Goal: Transaction & Acquisition: Purchase product/service

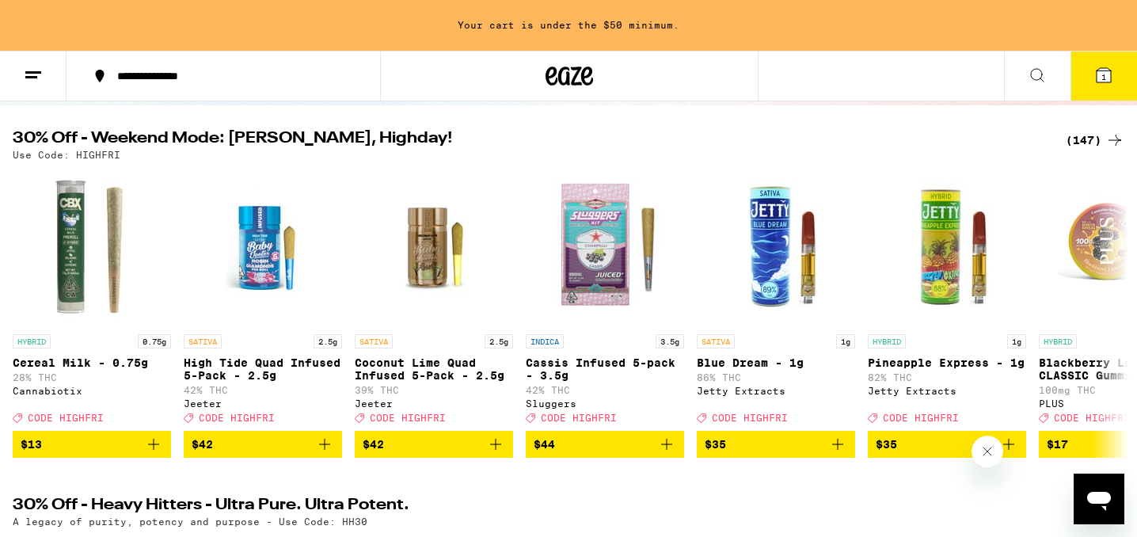
click at [1116, 139] on icon at bounding box center [1114, 140] width 13 height 11
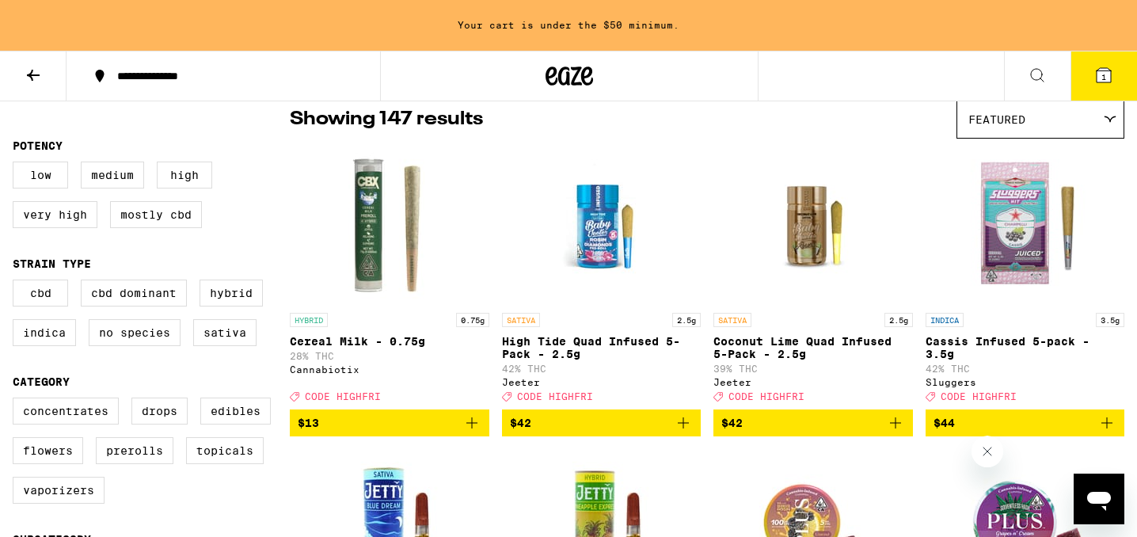
scroll to position [135, 0]
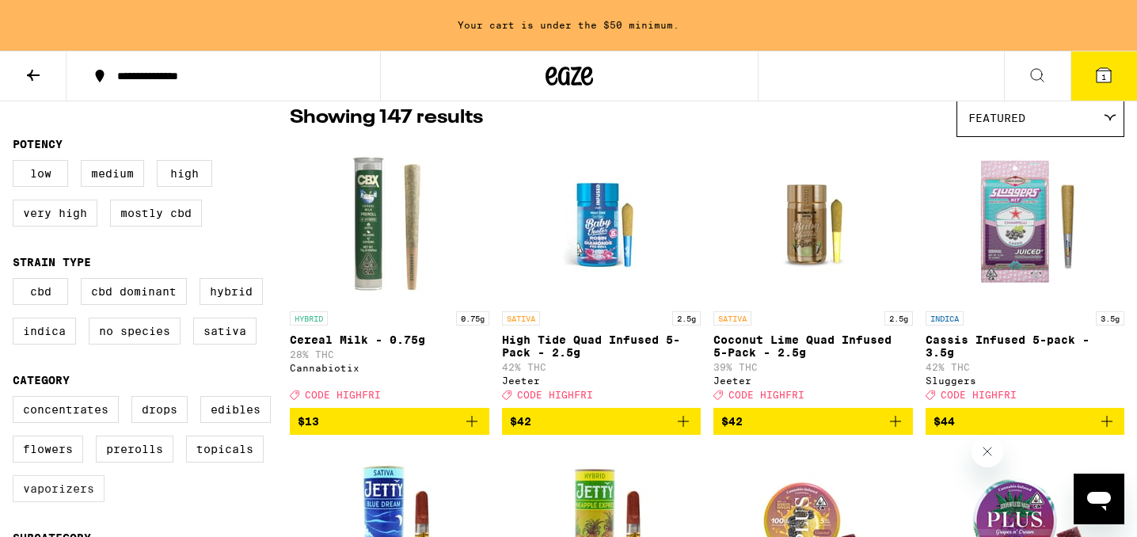
click at [52, 502] on label "Vaporizers" at bounding box center [59, 488] width 92 height 27
click at [17, 399] on input "Vaporizers" at bounding box center [16, 398] width 1 height 1
checkbox input "true"
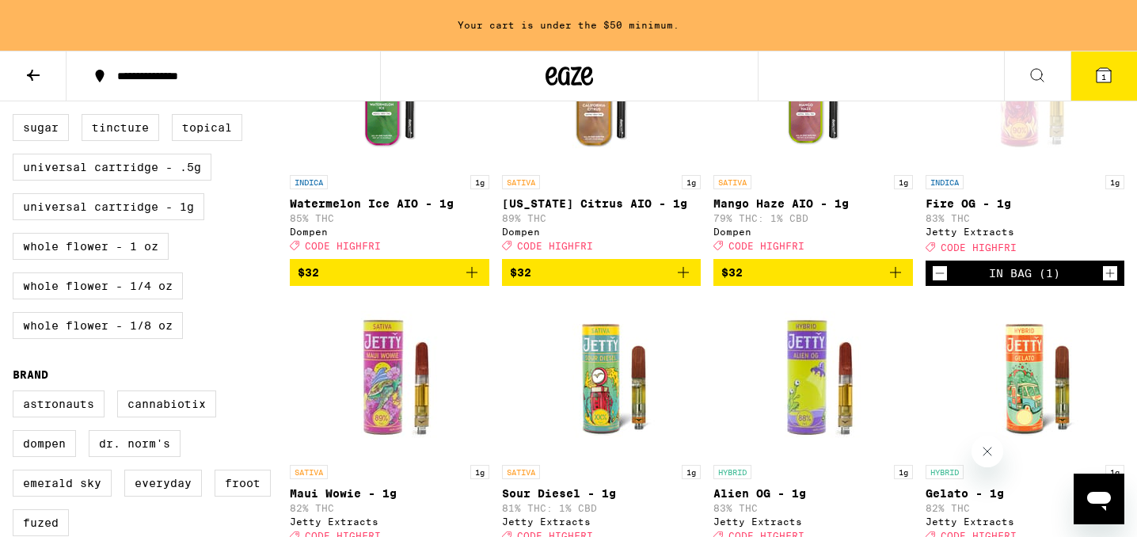
scroll to position [852, 0]
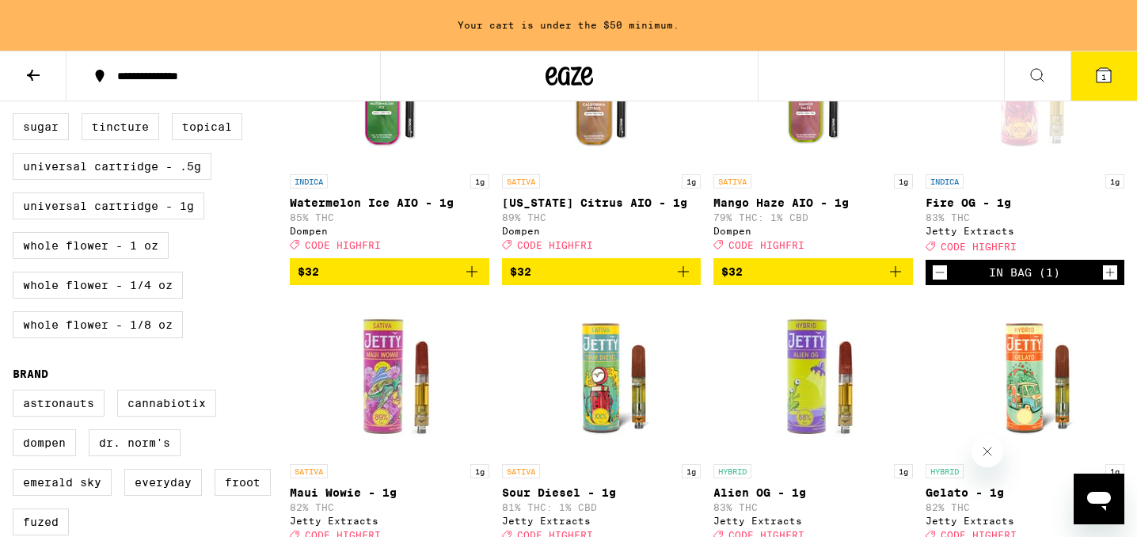
click at [1109, 282] on icon "Increment" at bounding box center [1110, 272] width 14 height 19
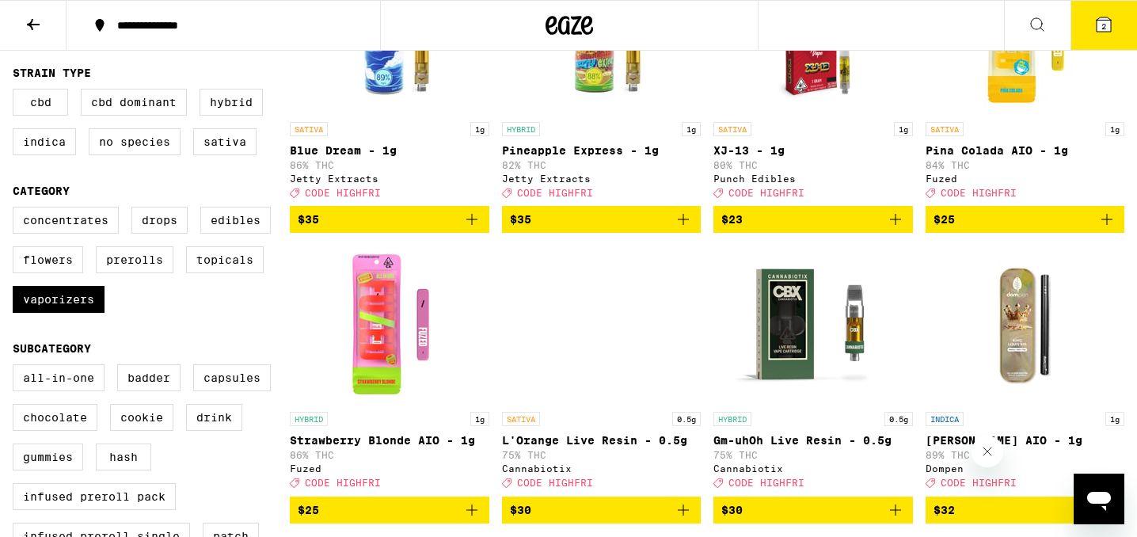
scroll to position [139, 0]
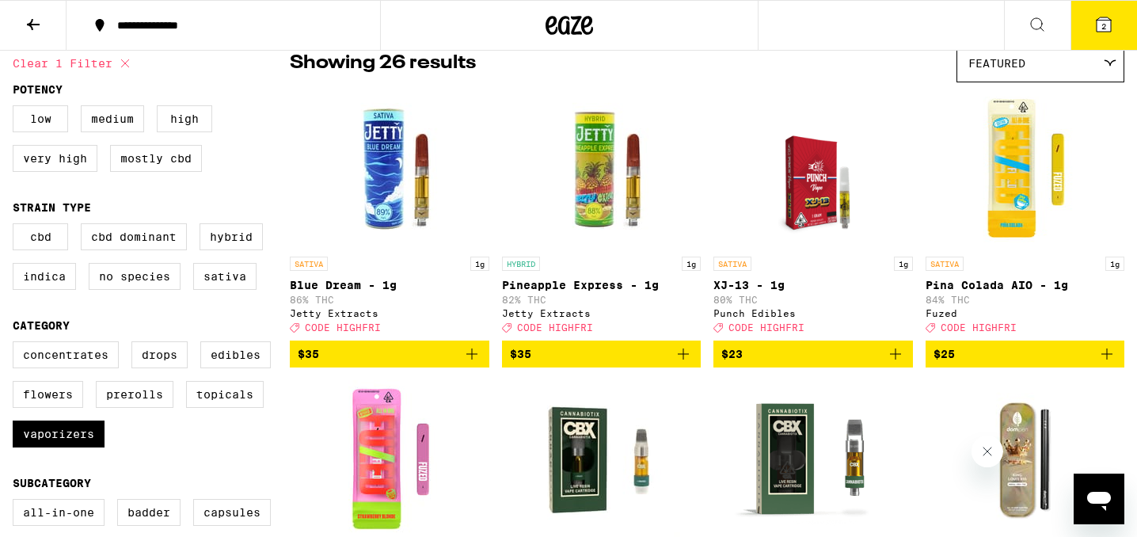
click at [476, 359] on icon "Add to bag" at bounding box center [471, 353] width 11 height 11
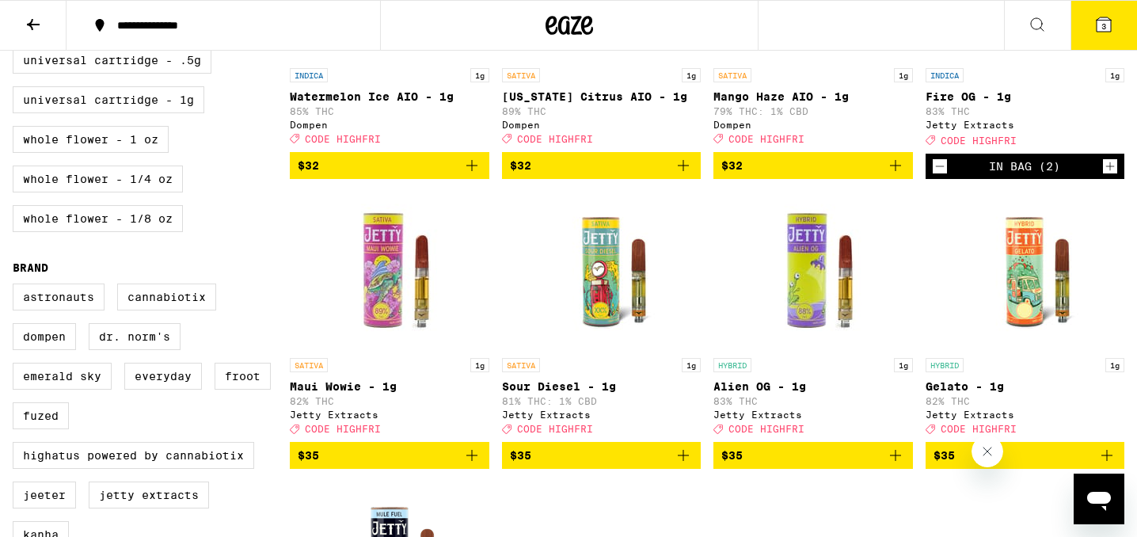
scroll to position [994, 0]
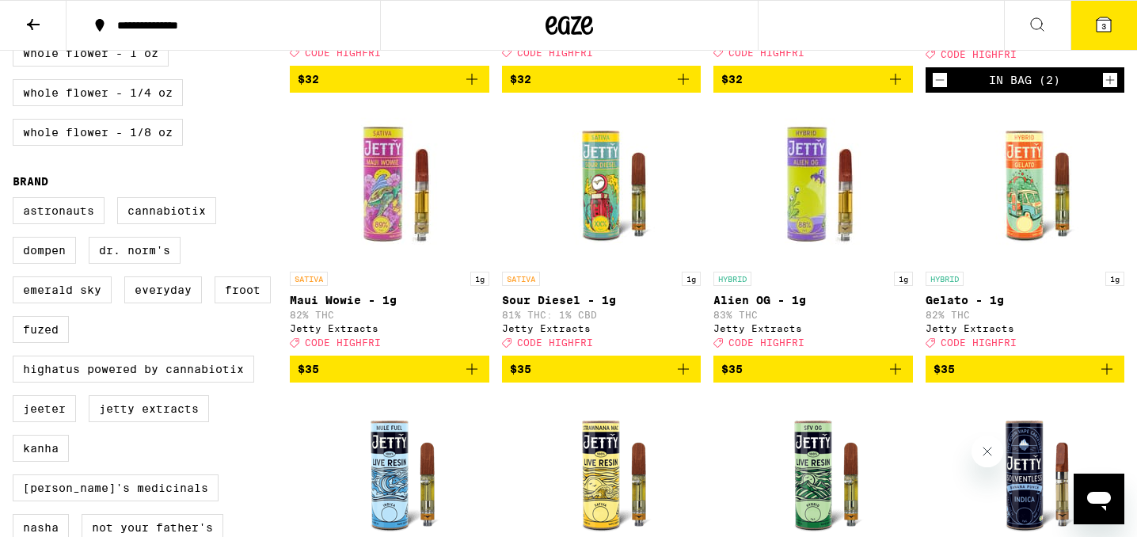
click at [471, 374] on icon "Add to bag" at bounding box center [471, 368] width 11 height 11
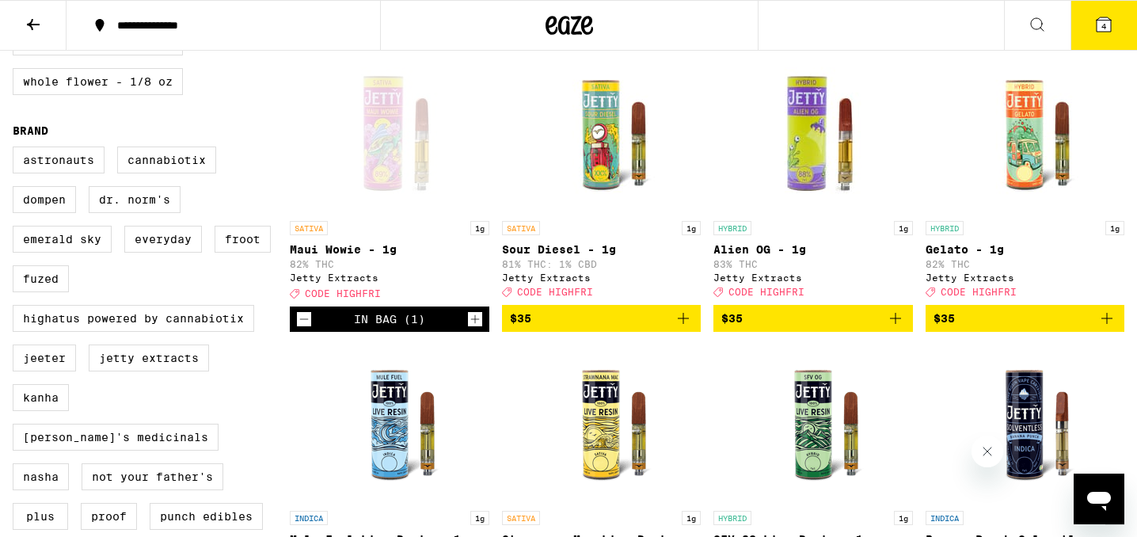
scroll to position [1036, 0]
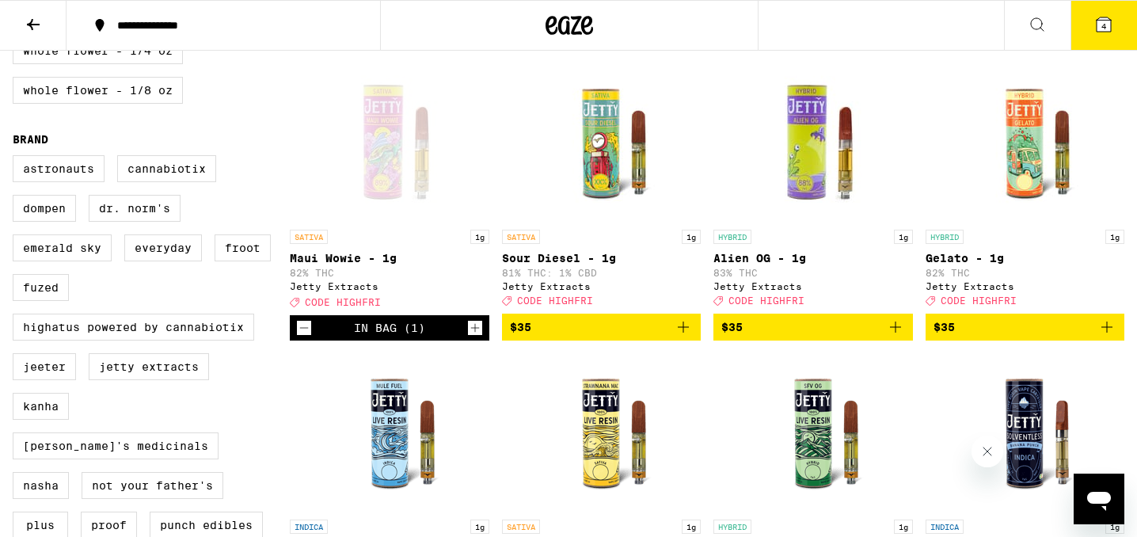
click at [1104, 336] on icon "Add to bag" at bounding box center [1106, 326] width 19 height 19
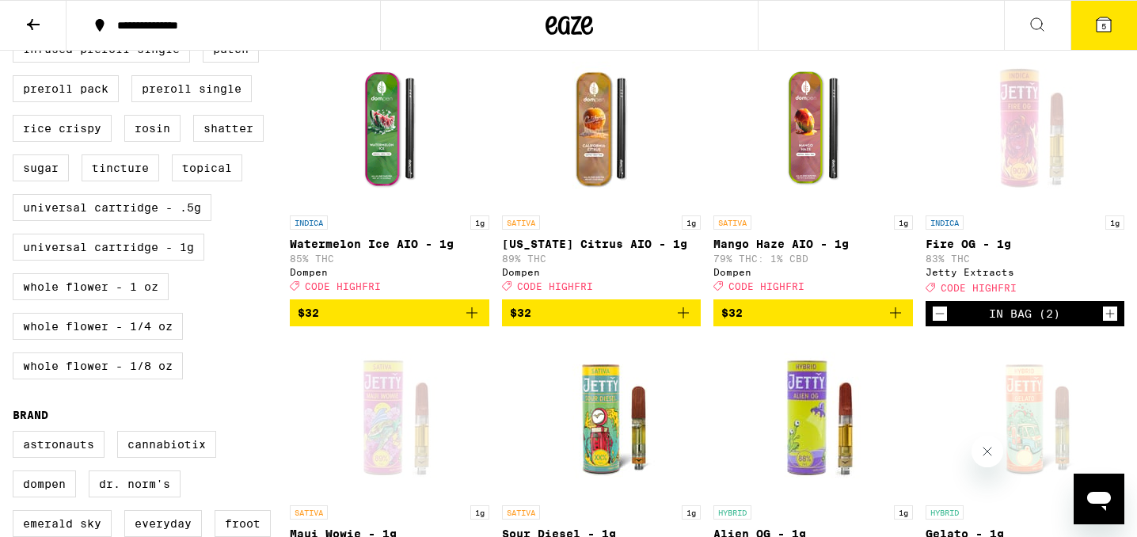
scroll to position [762, 0]
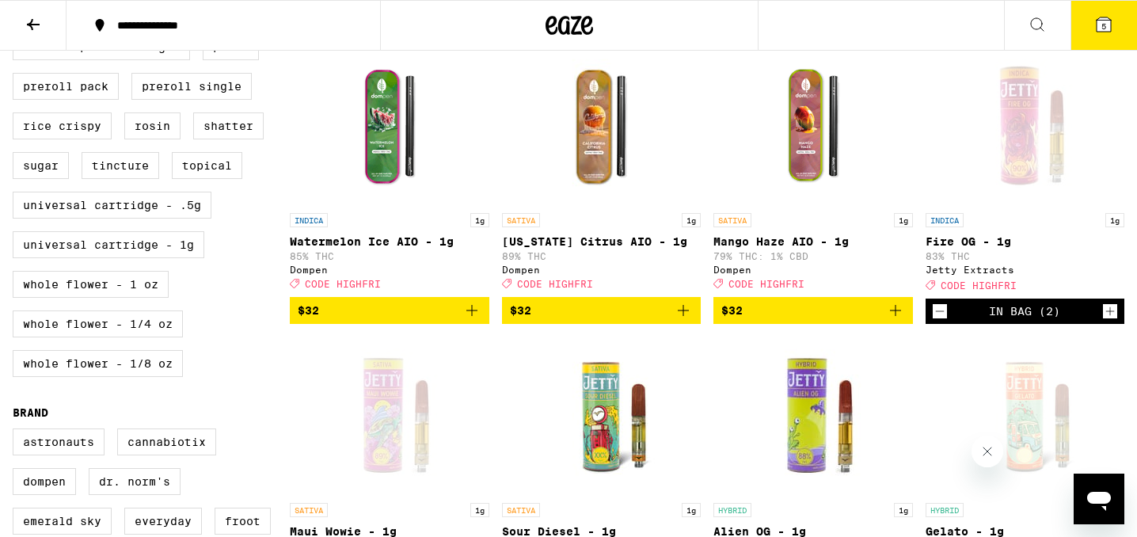
click at [1116, 321] on icon "Increment" at bounding box center [1110, 311] width 14 height 19
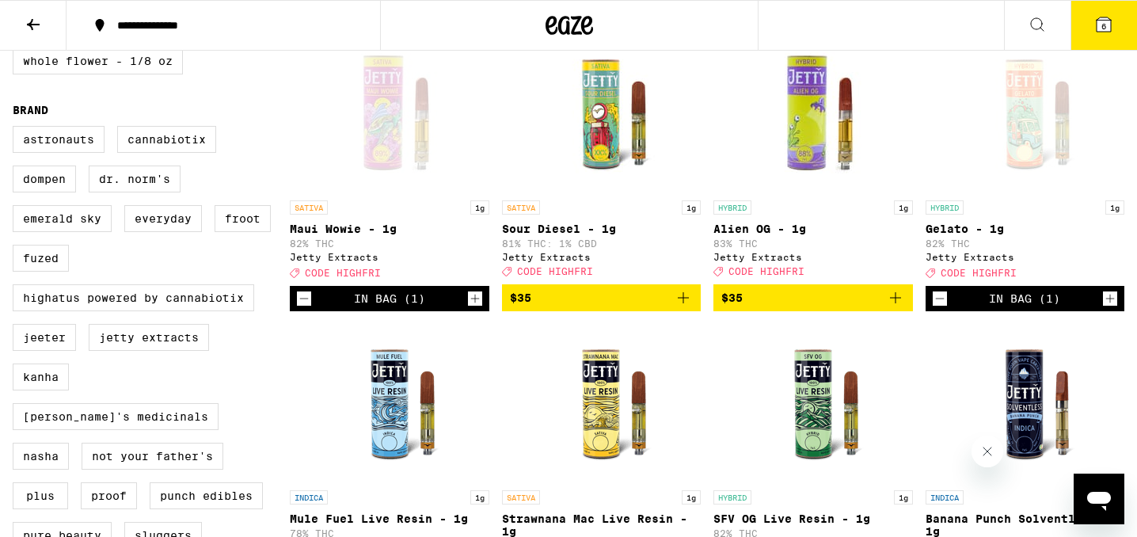
scroll to position [1100, 0]
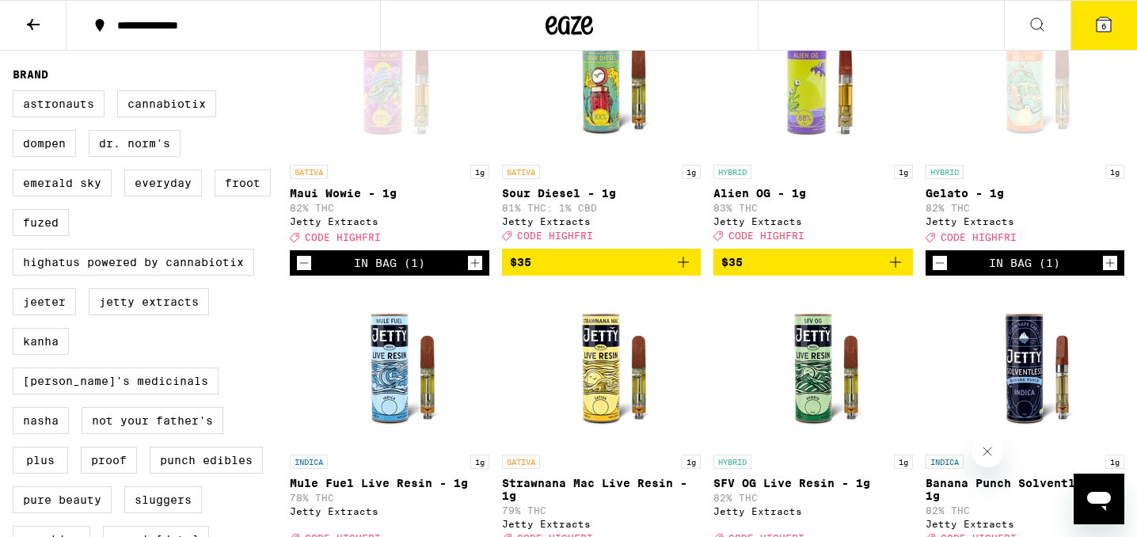
click at [1099, 26] on icon at bounding box center [1104, 24] width 14 height 14
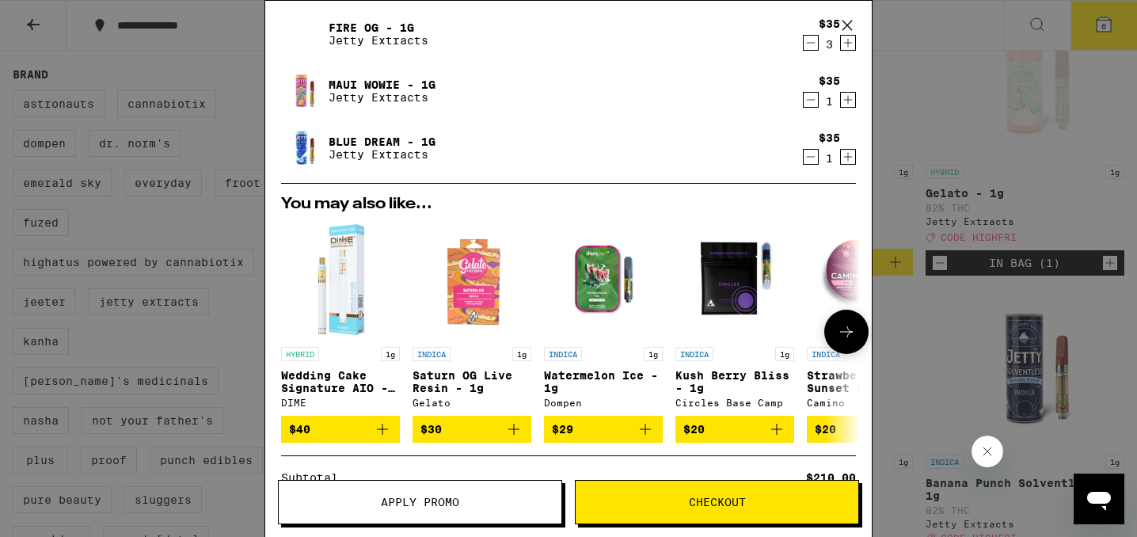
scroll to position [134, 0]
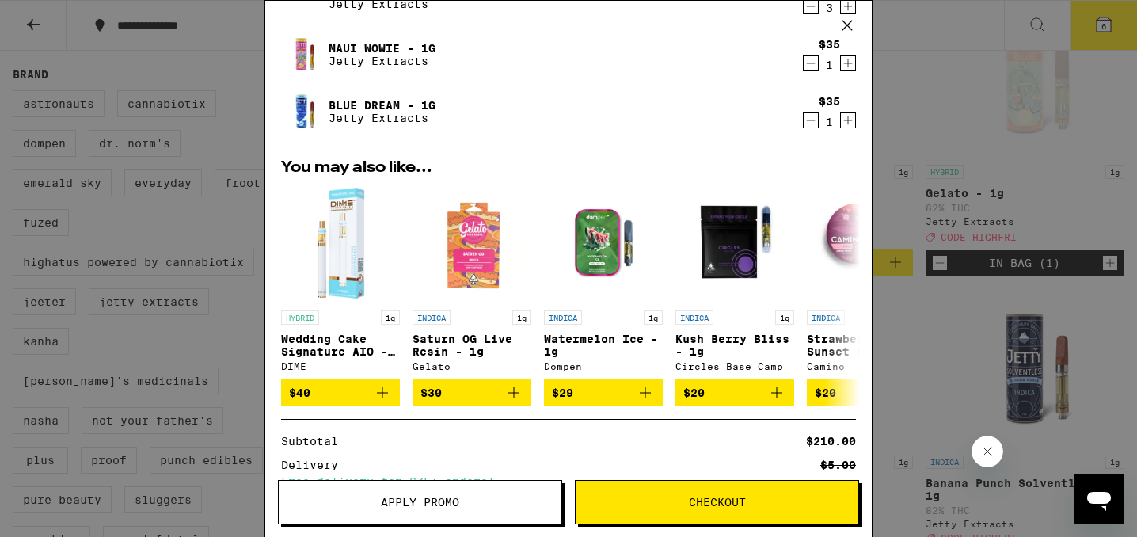
click at [467, 496] on span "Apply Promo" at bounding box center [420, 501] width 283 height 11
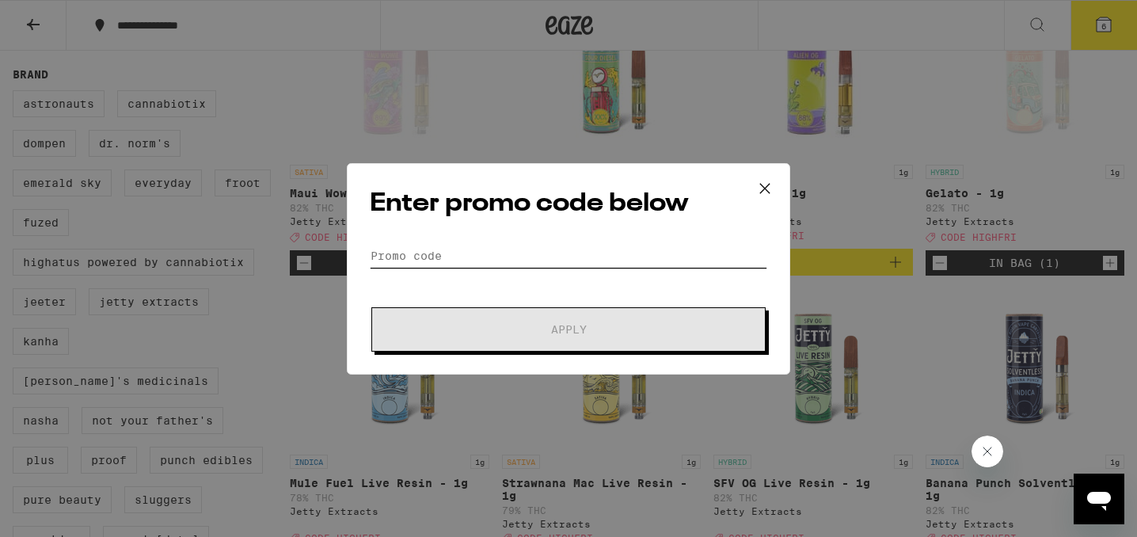
click at [481, 250] on input "Promo Code" at bounding box center [568, 256] width 397 height 24
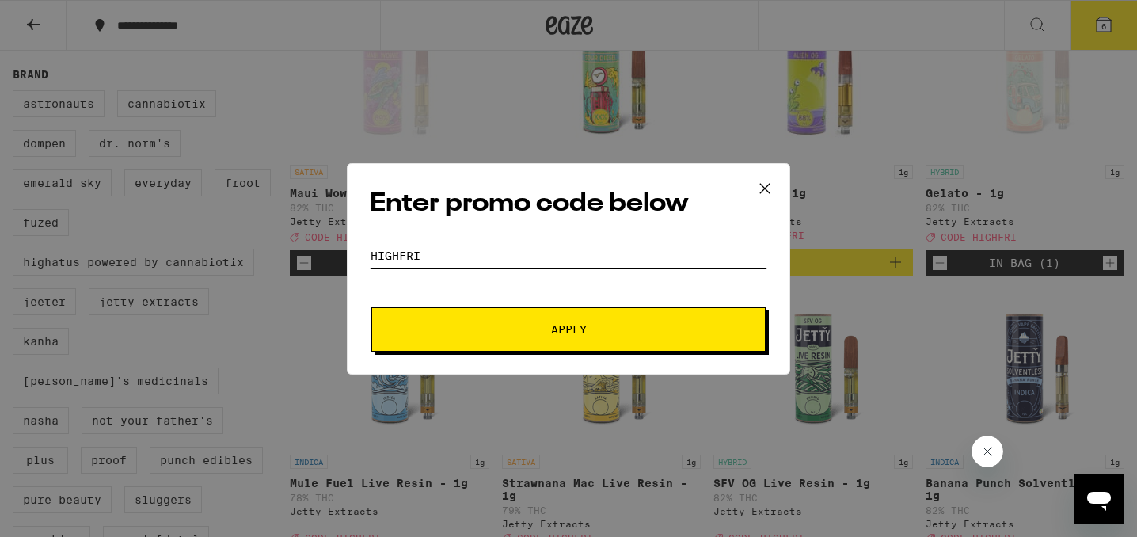
type input "highfri"
click at [515, 321] on button "Apply" at bounding box center [568, 329] width 394 height 44
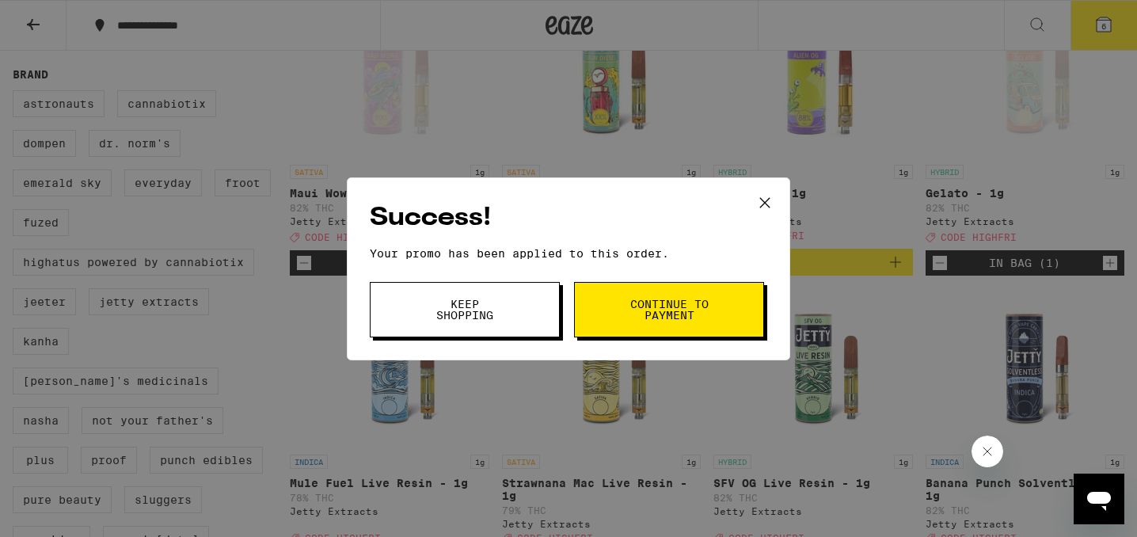
click at [606, 299] on button "Continue to payment" at bounding box center [669, 309] width 190 height 55
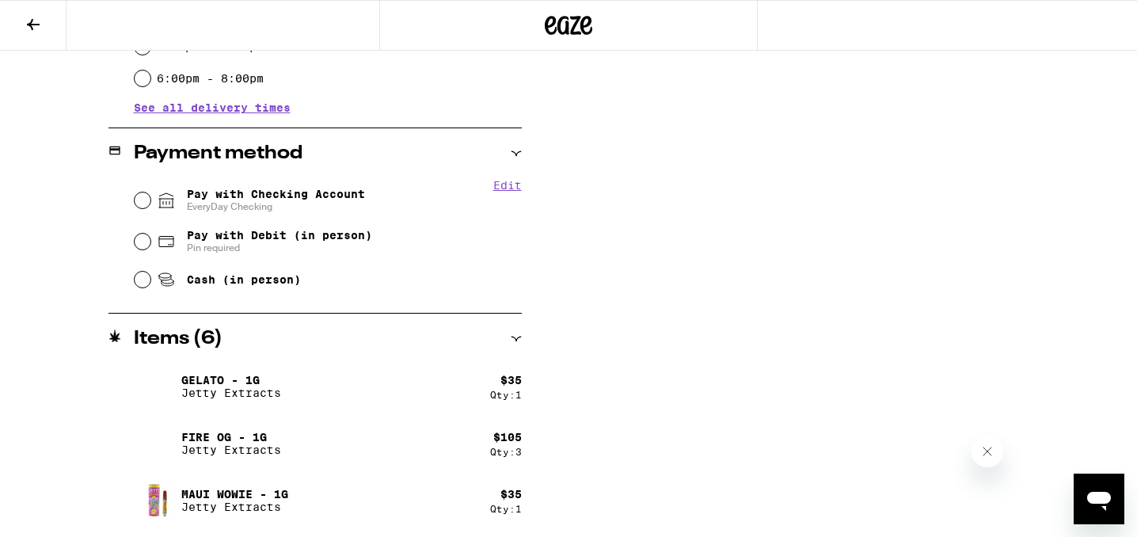
scroll to position [610, 0]
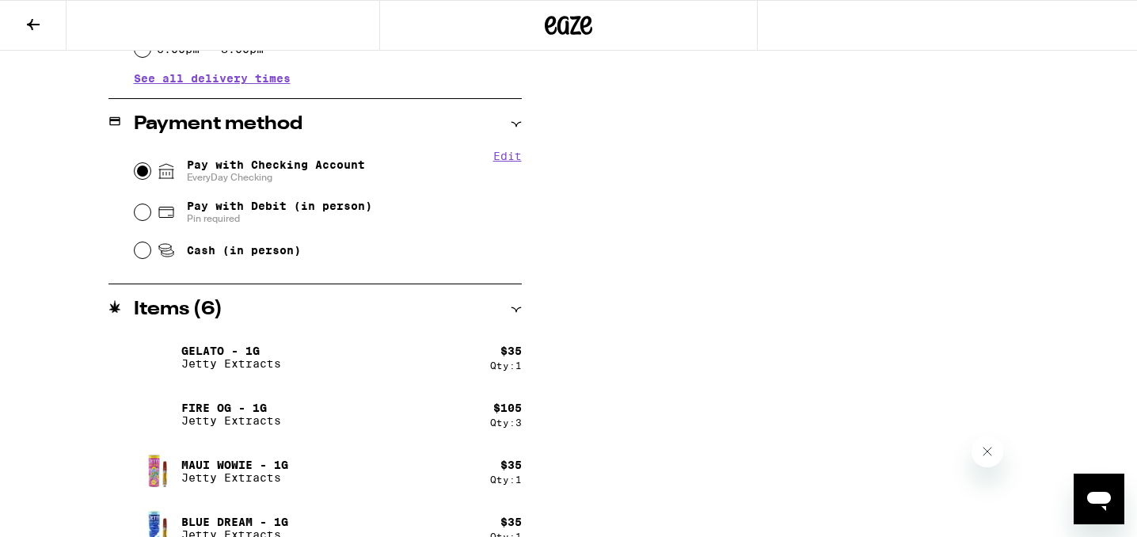
click at [138, 176] on input "Pay with Checking Account EveryDay Checking" at bounding box center [143, 171] width 16 height 16
radio input "true"
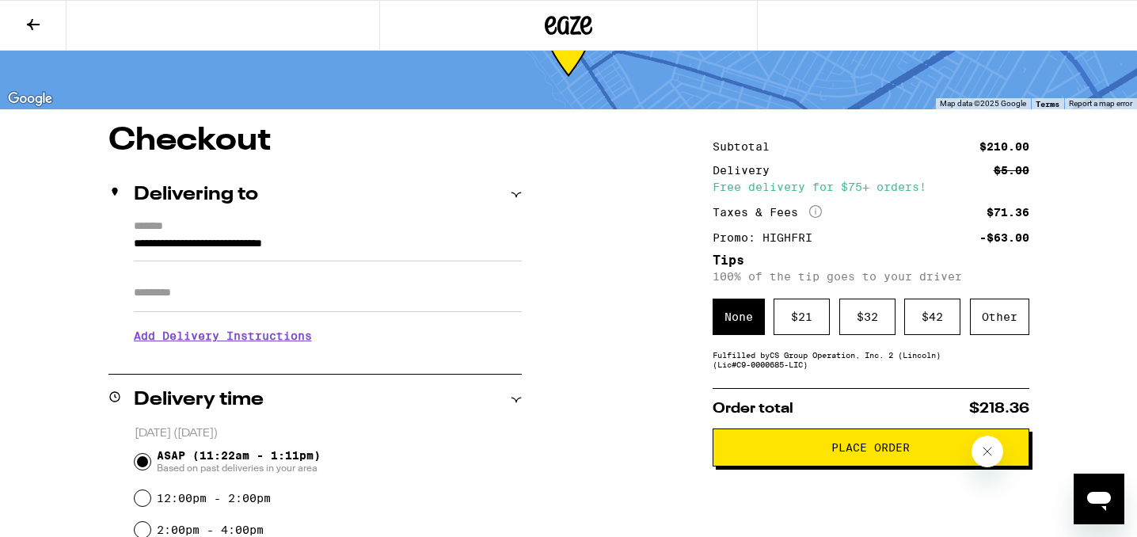
scroll to position [112, 0]
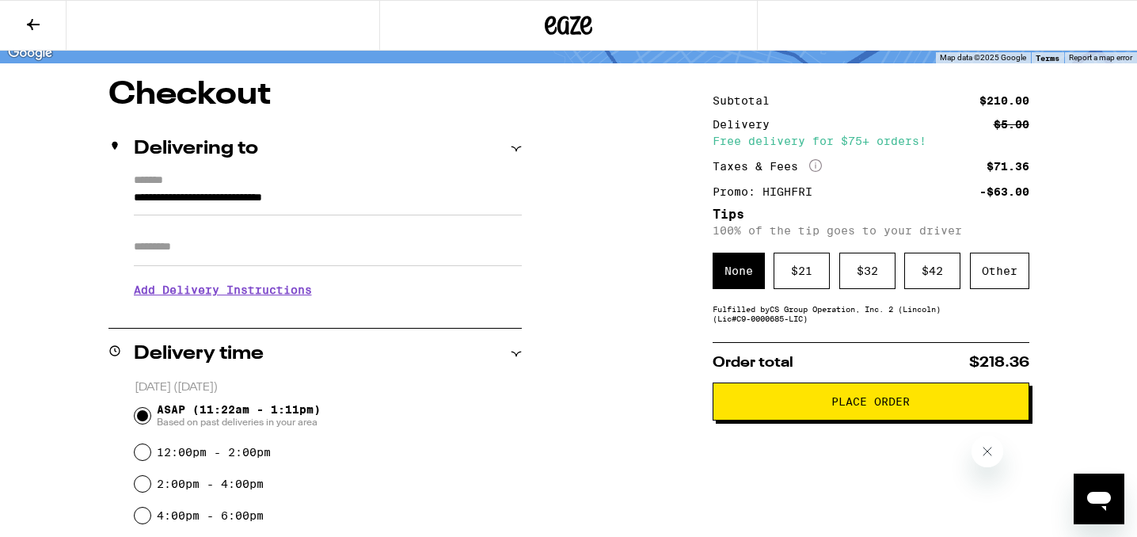
click at [789, 407] on span "Place Order" at bounding box center [871, 401] width 290 height 11
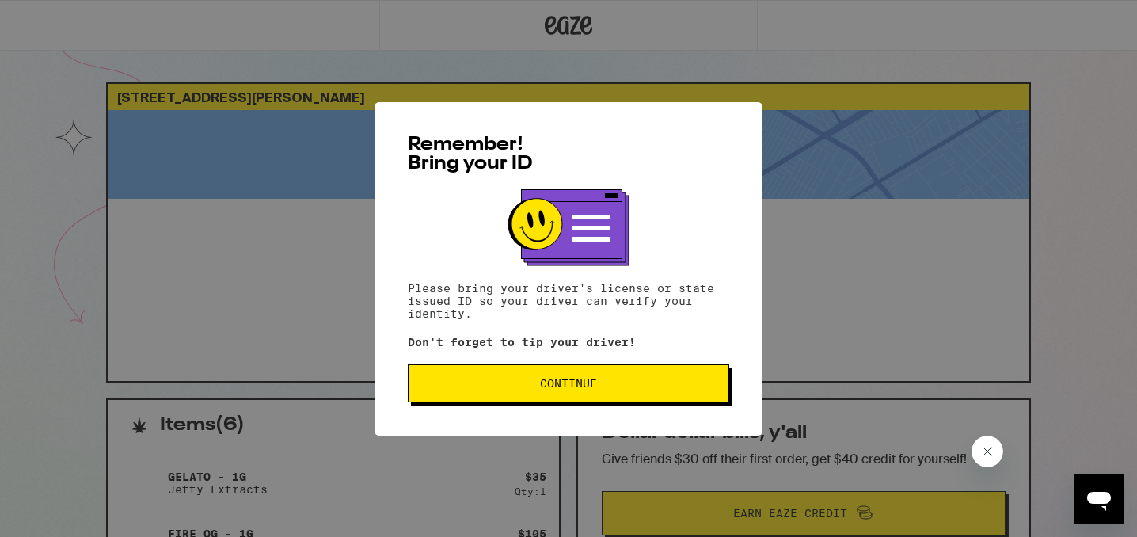
click at [594, 388] on span "Continue" at bounding box center [568, 383] width 57 height 11
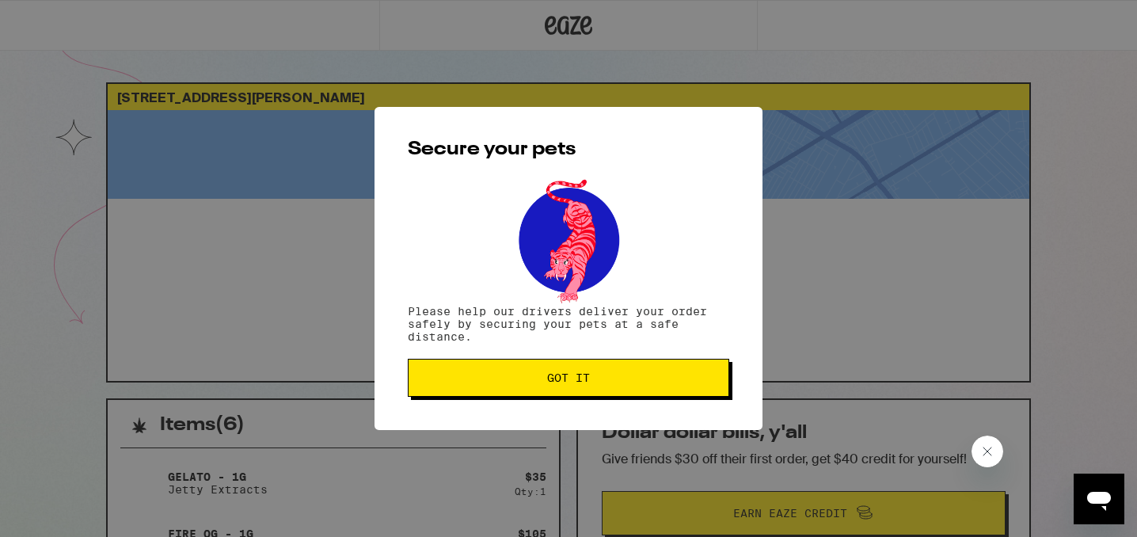
click at [594, 388] on button "Got it" at bounding box center [568, 378] width 321 height 38
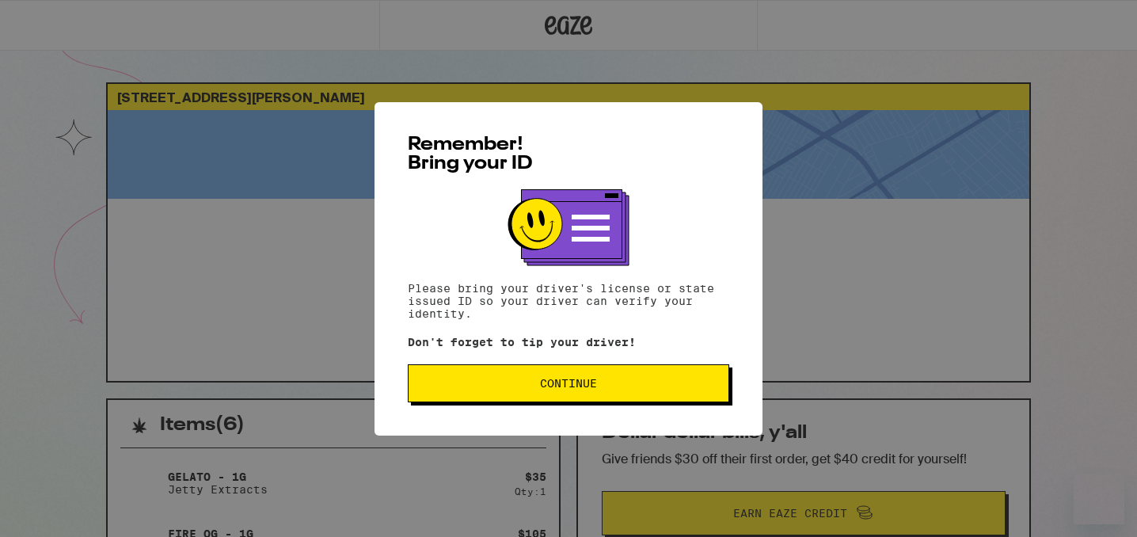
click at [544, 425] on div "Remember! Bring your ID Please bring your driver's license or state issued ID s…" at bounding box center [568, 268] width 388 height 333
click at [544, 394] on button "Continue" at bounding box center [568, 383] width 321 height 38
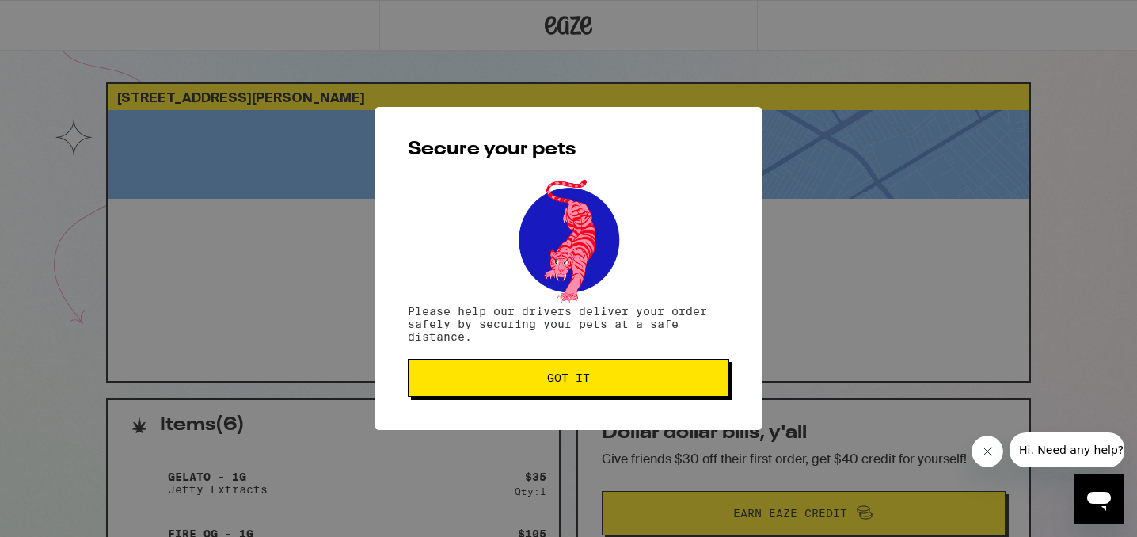
click at [544, 394] on button "Got it" at bounding box center [568, 378] width 321 height 38
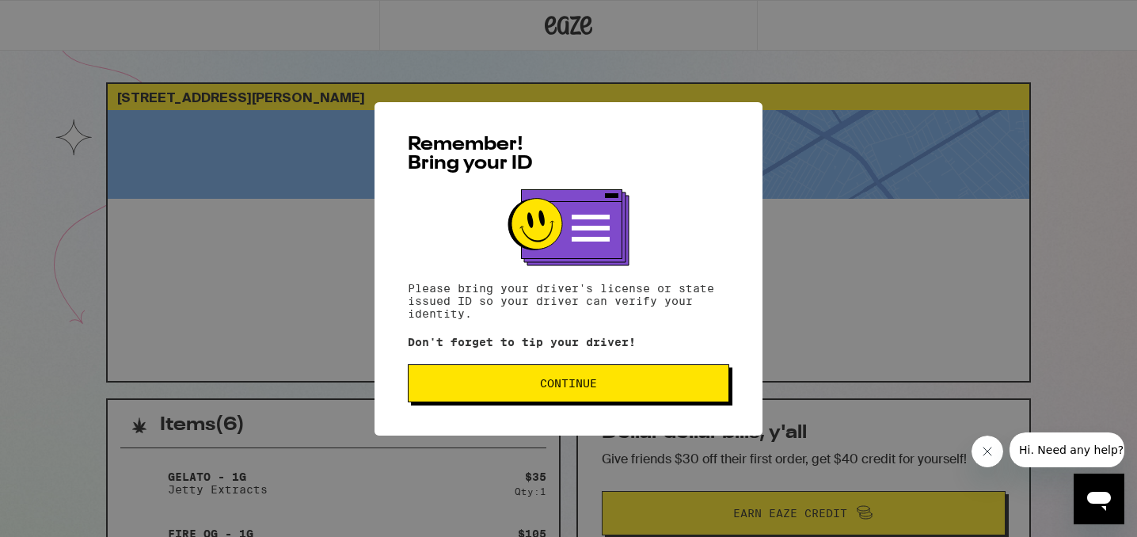
click at [531, 392] on button "Continue" at bounding box center [568, 383] width 321 height 38
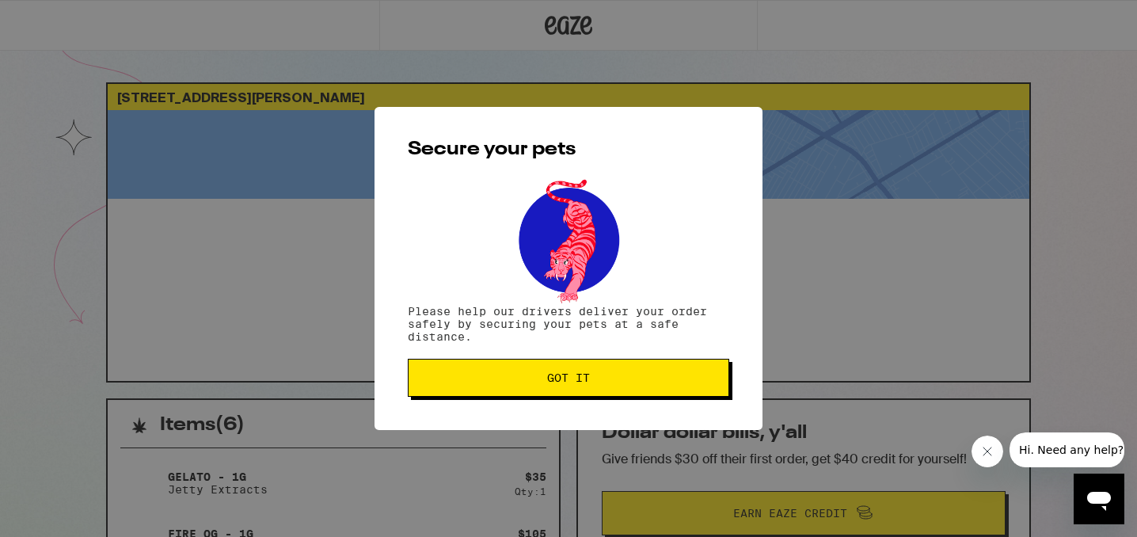
click at [531, 392] on button "Got it" at bounding box center [568, 378] width 321 height 38
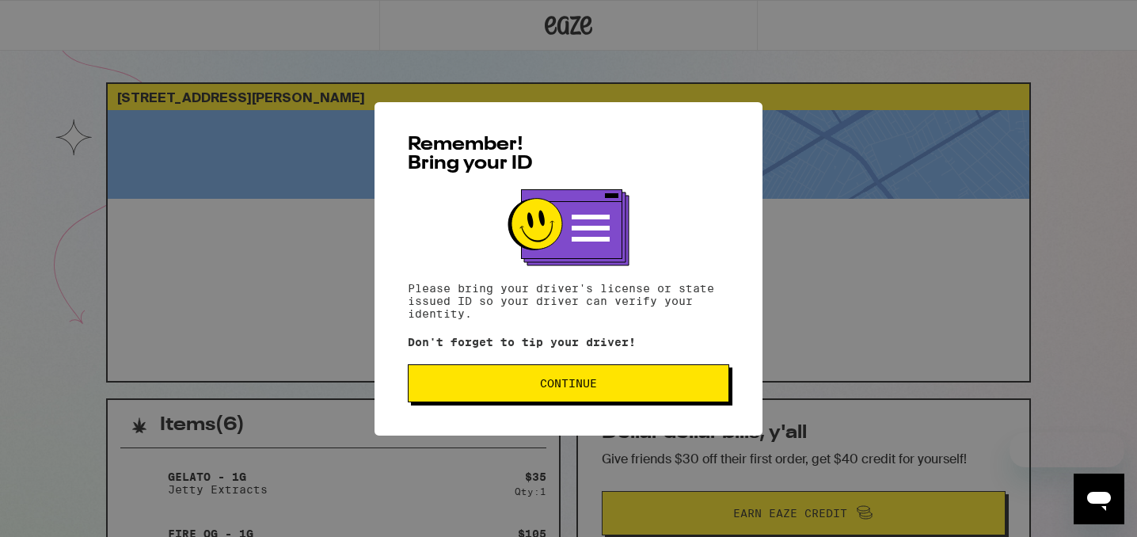
click at [544, 389] on span "Continue" at bounding box center [568, 383] width 57 height 11
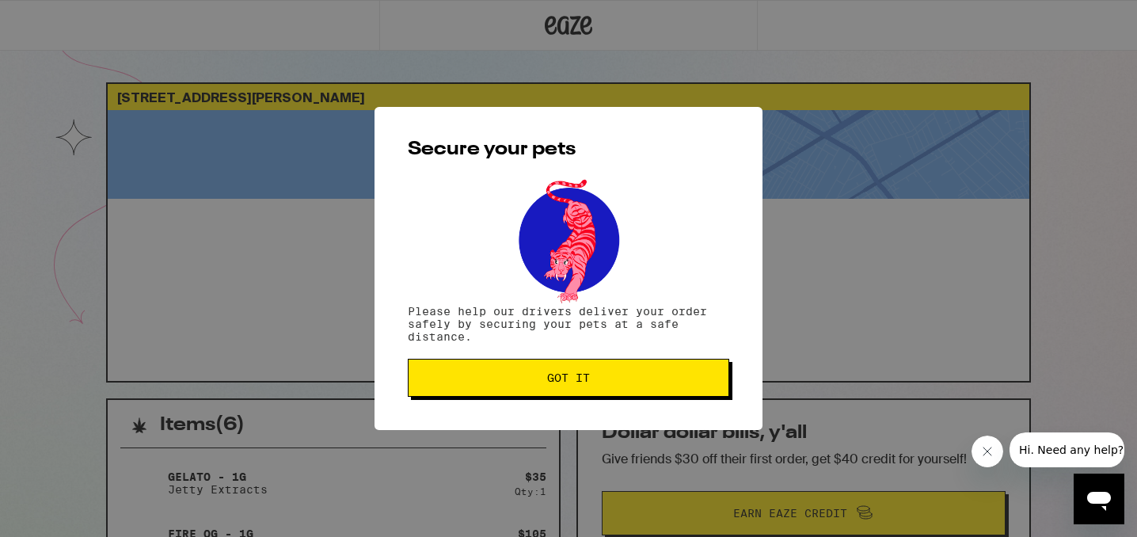
click at [544, 391] on button "Got it" at bounding box center [568, 378] width 321 height 38
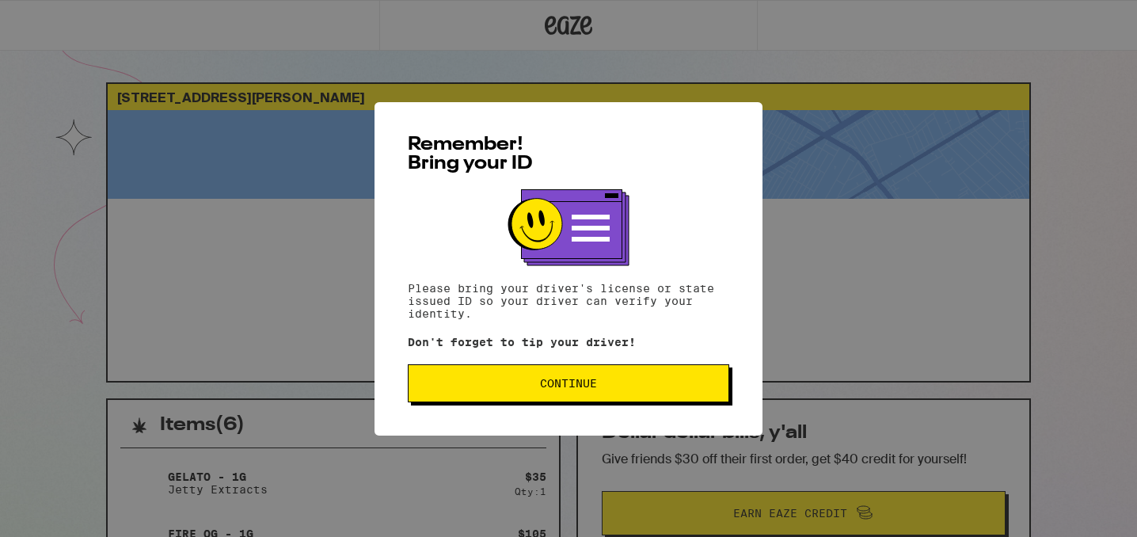
click at [584, 381] on span "Continue" at bounding box center [568, 383] width 57 height 11
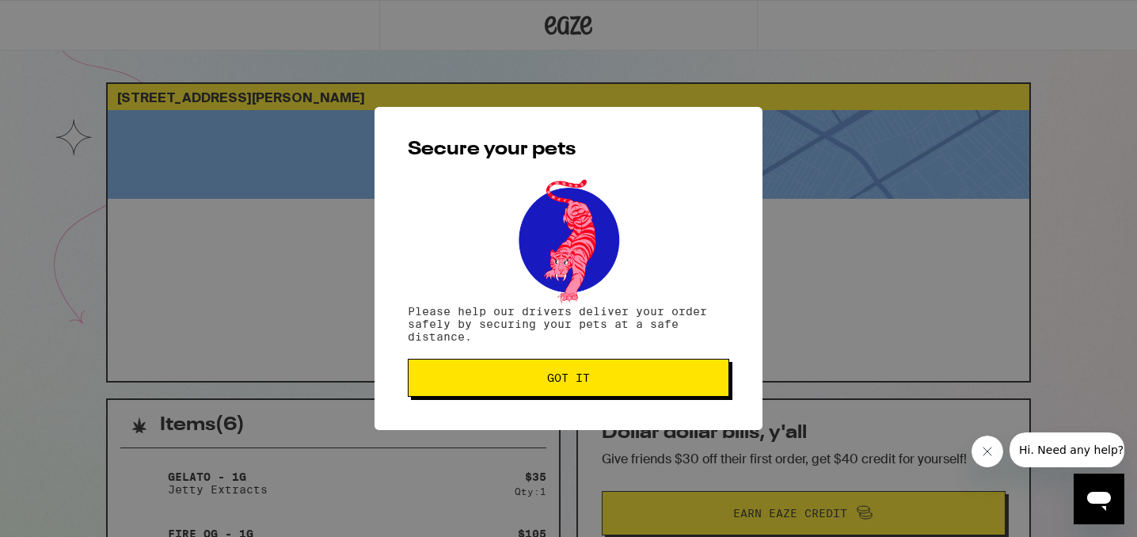
click at [584, 381] on span "Got it" at bounding box center [568, 377] width 43 height 11
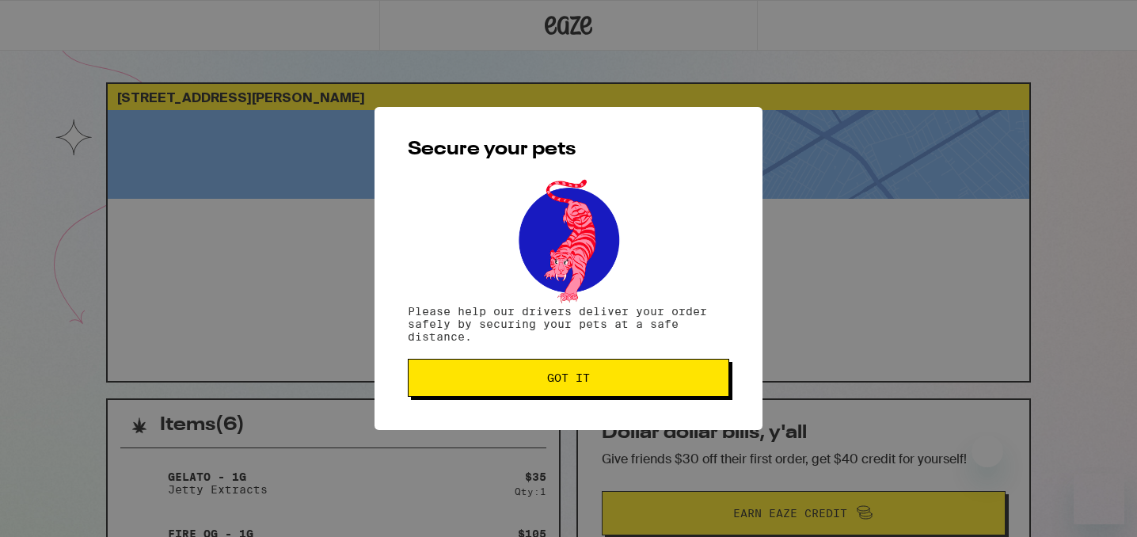
click at [418, 386] on button "Got it" at bounding box center [568, 378] width 321 height 38
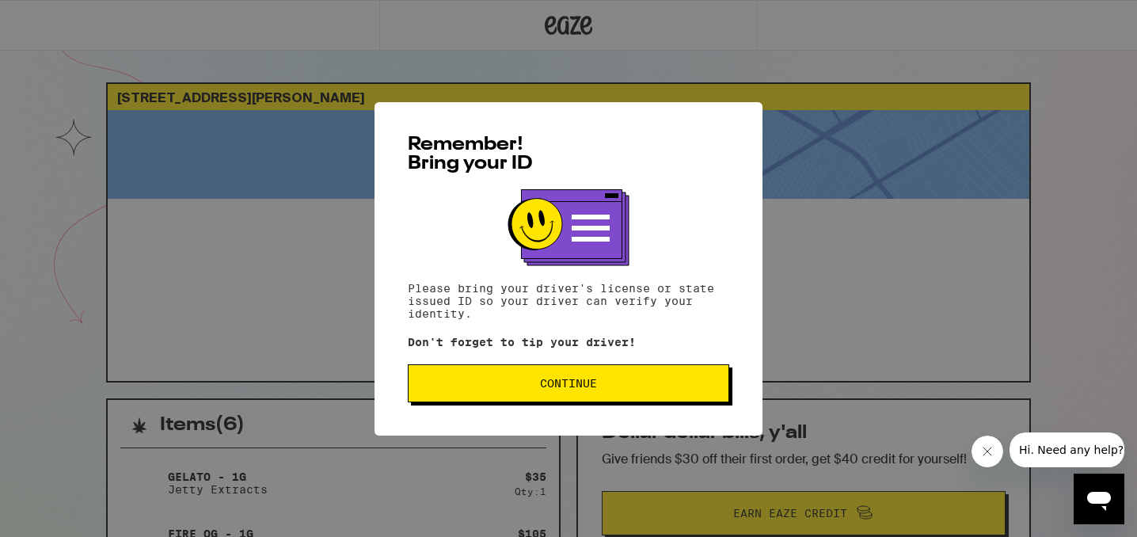
click at [445, 385] on span "Continue" at bounding box center [568, 383] width 295 height 11
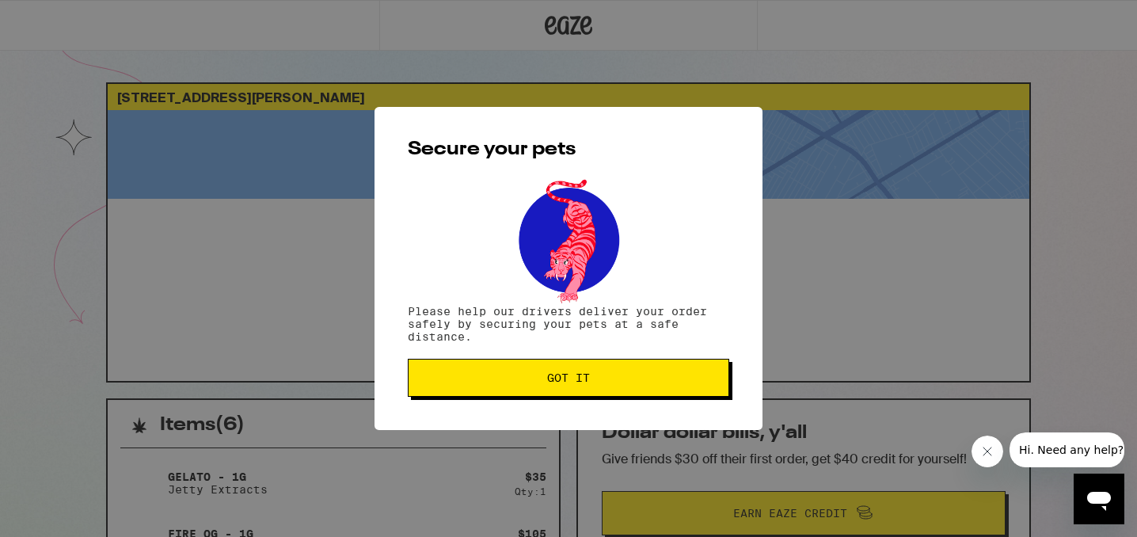
click at [458, 393] on button "Got it" at bounding box center [568, 378] width 321 height 38
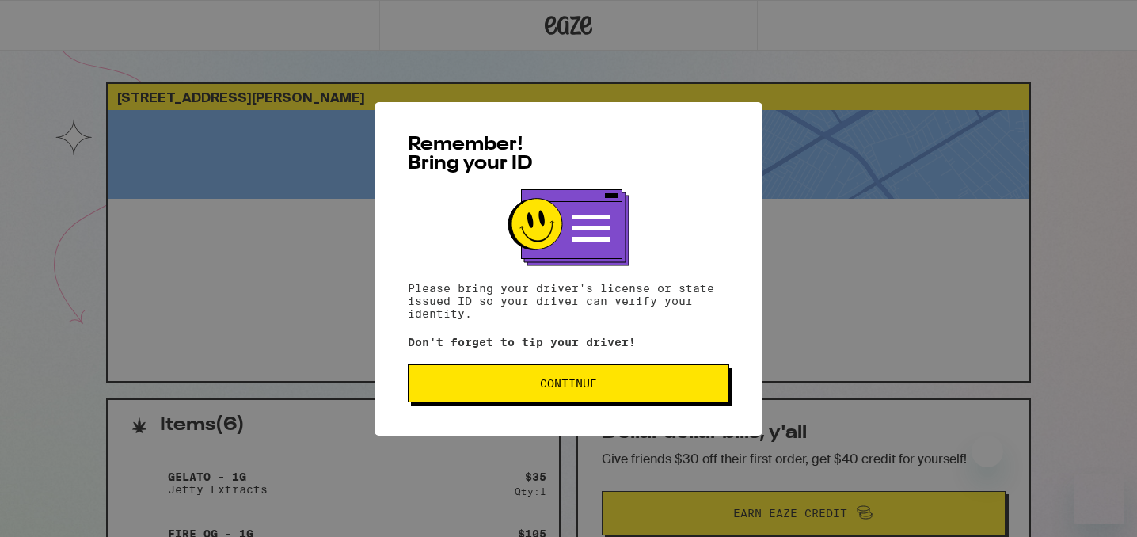
click at [462, 378] on button "Continue" at bounding box center [568, 383] width 321 height 38
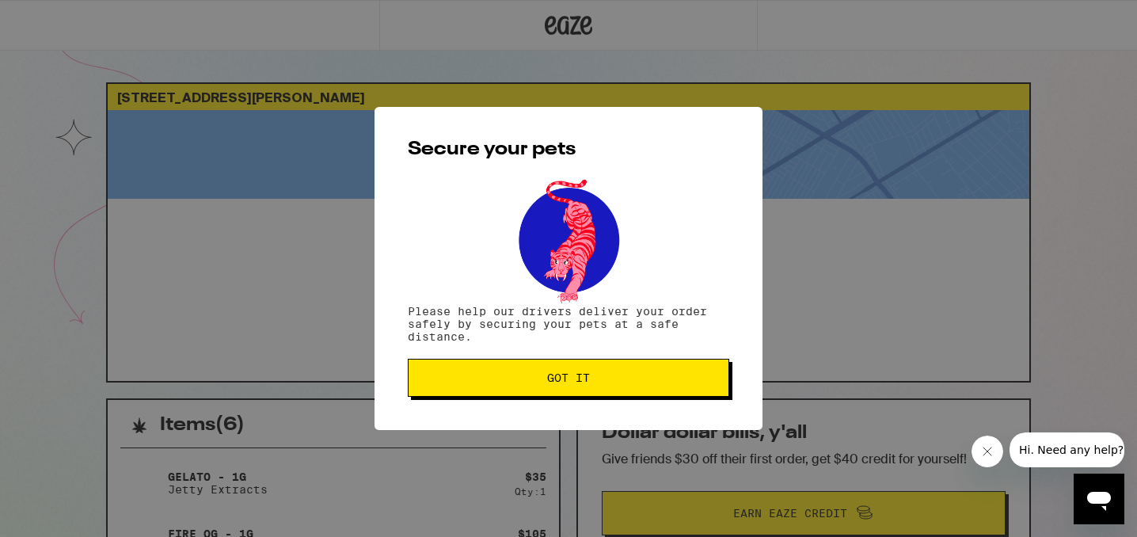
click at [462, 378] on span "Got it" at bounding box center [568, 377] width 295 height 11
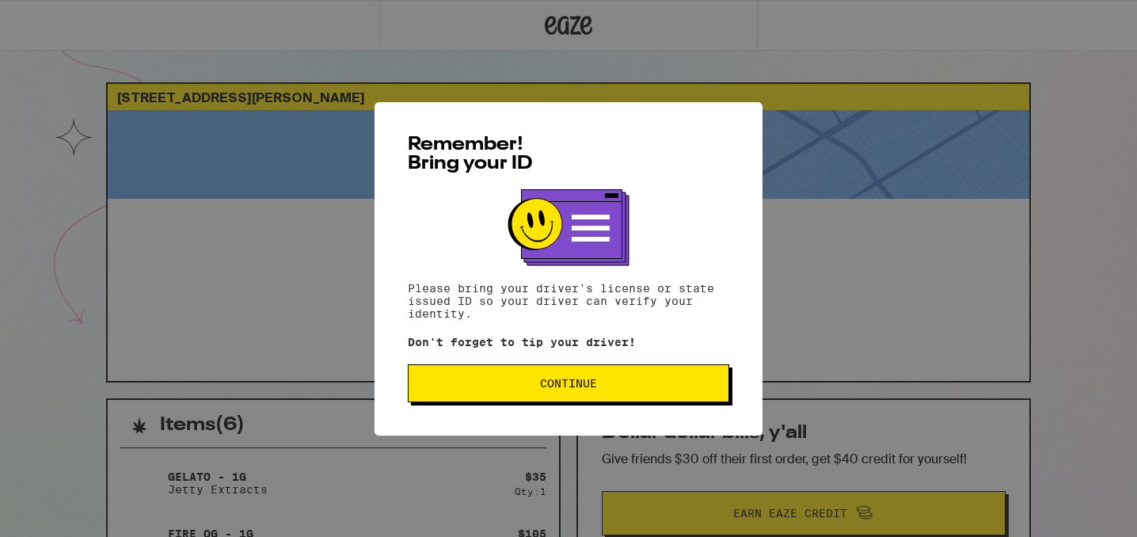
click at [439, 389] on span "Continue" at bounding box center [568, 383] width 295 height 11
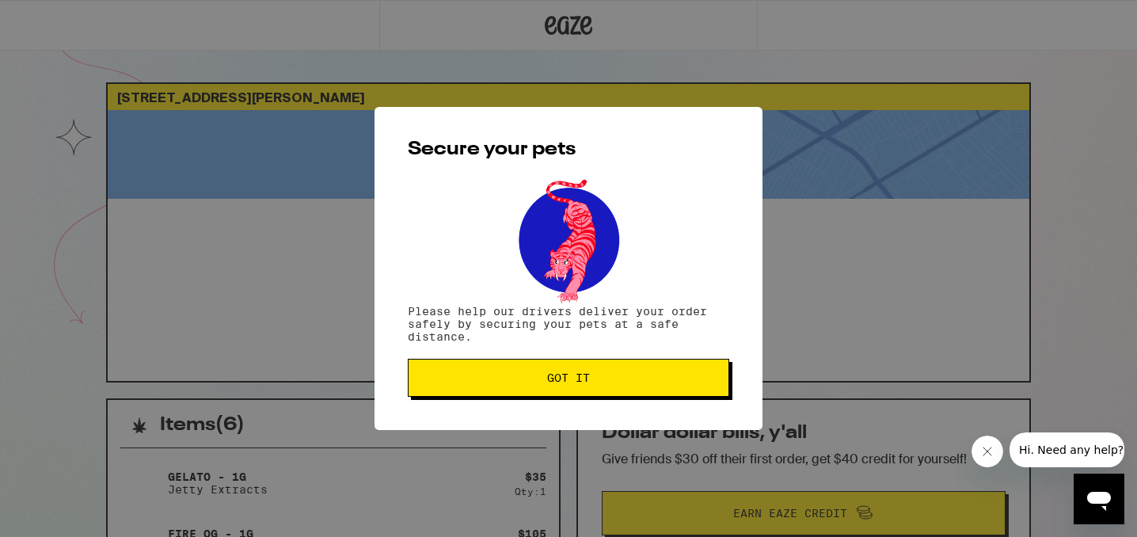
click at [439, 390] on button "Got it" at bounding box center [568, 378] width 321 height 38
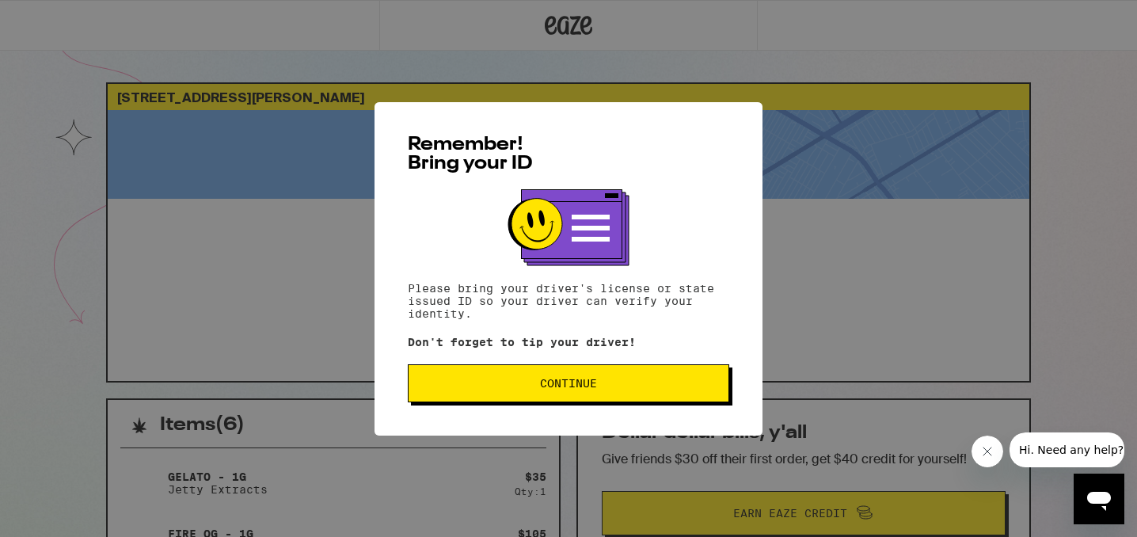
click at [507, 367] on button "Continue" at bounding box center [568, 383] width 321 height 38
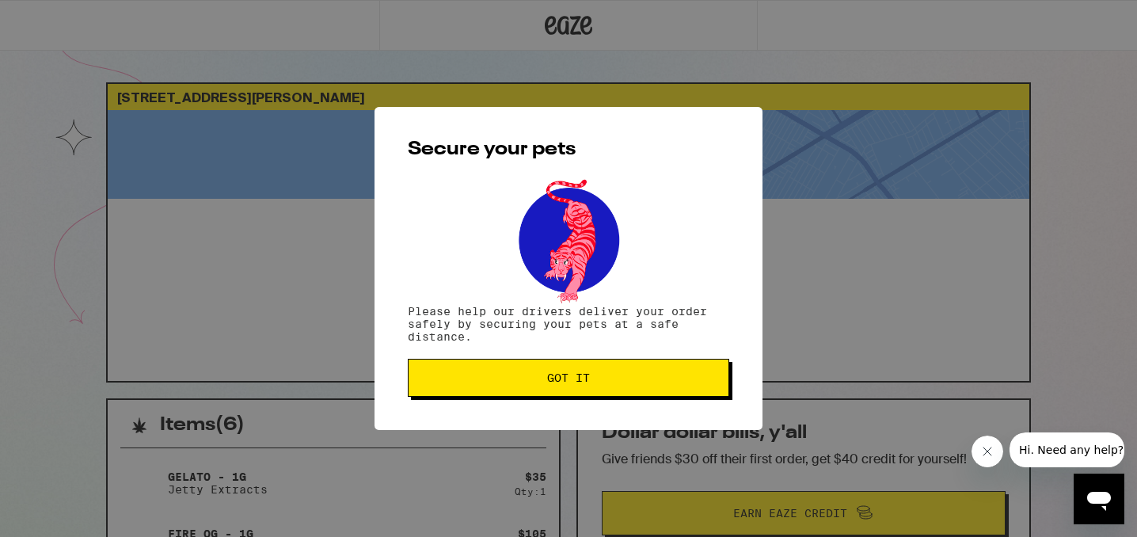
click at [507, 367] on button "Got it" at bounding box center [568, 378] width 321 height 38
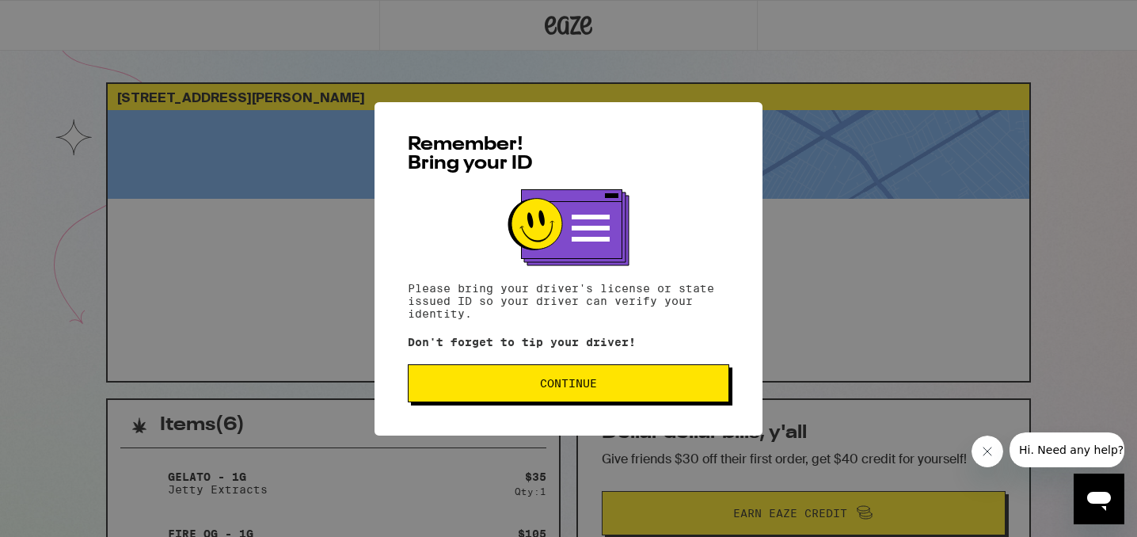
click at [563, 386] on span "Continue" at bounding box center [568, 383] width 57 height 11
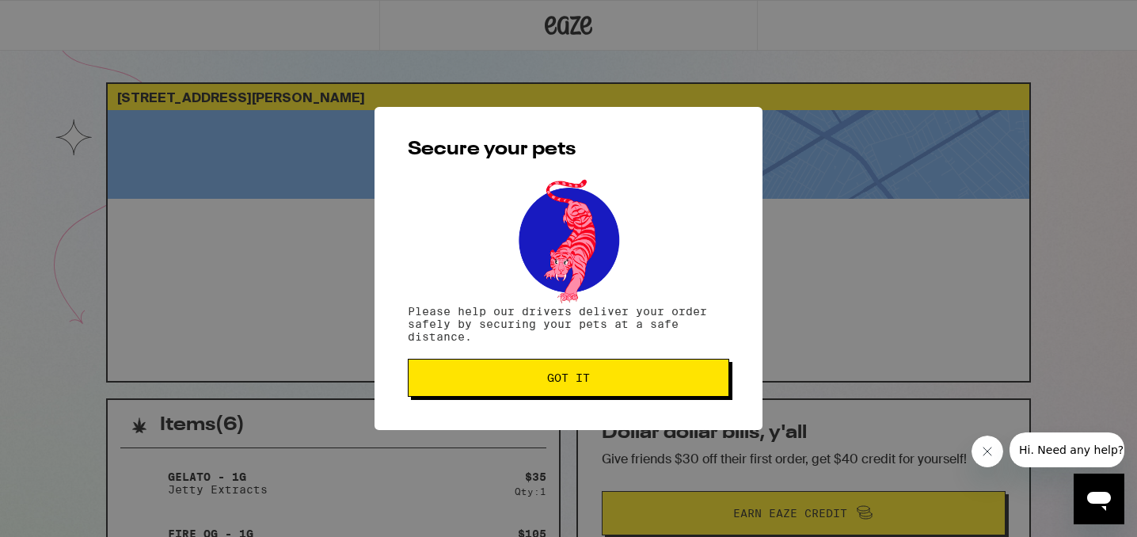
click at [555, 375] on span "Got it" at bounding box center [568, 377] width 43 height 11
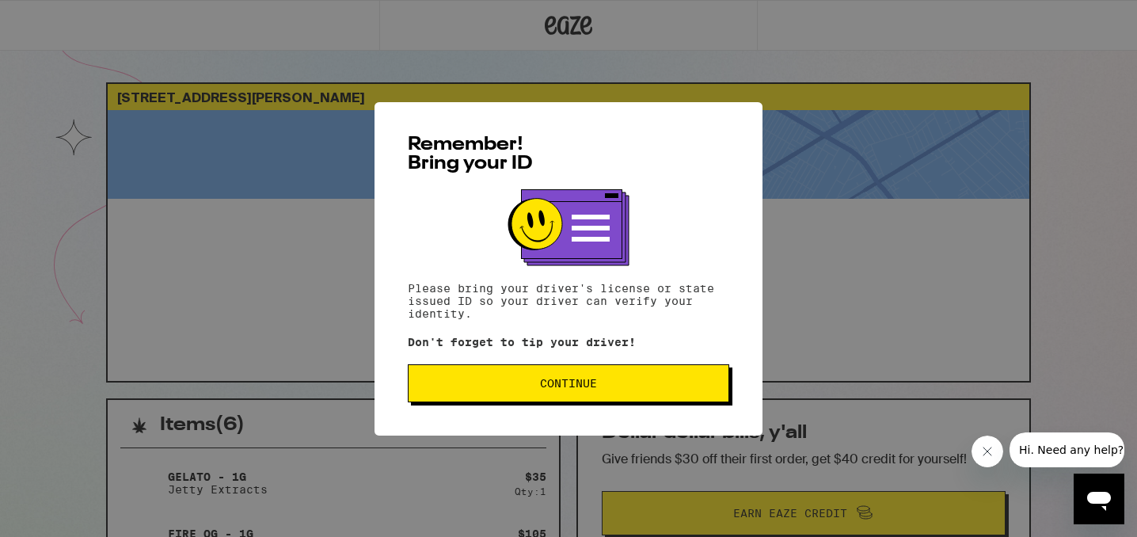
click at [485, 382] on span "Continue" at bounding box center [568, 383] width 295 height 11
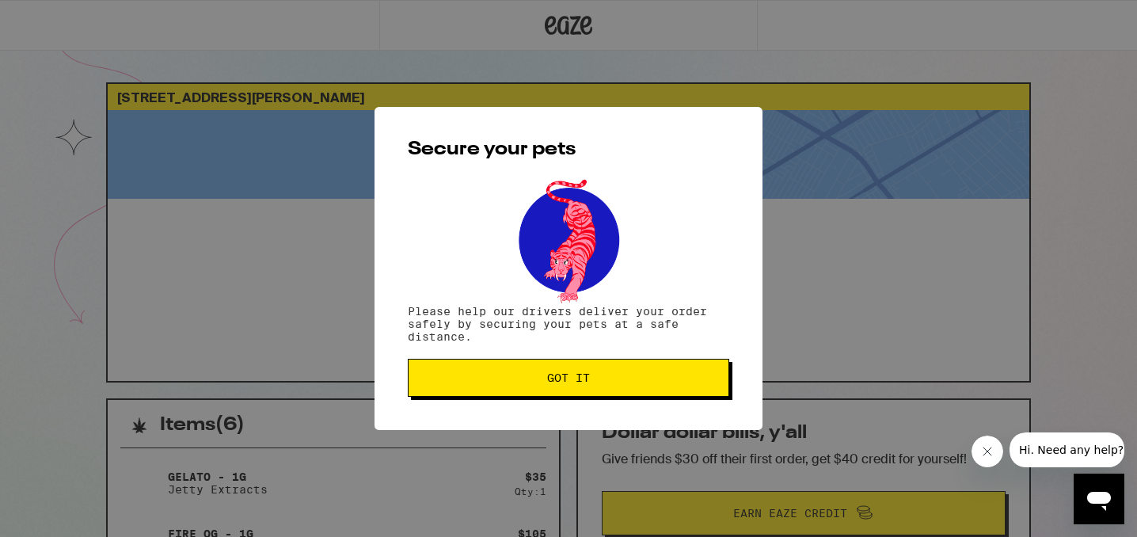
click at [485, 382] on span "Got it" at bounding box center [568, 377] width 295 height 11
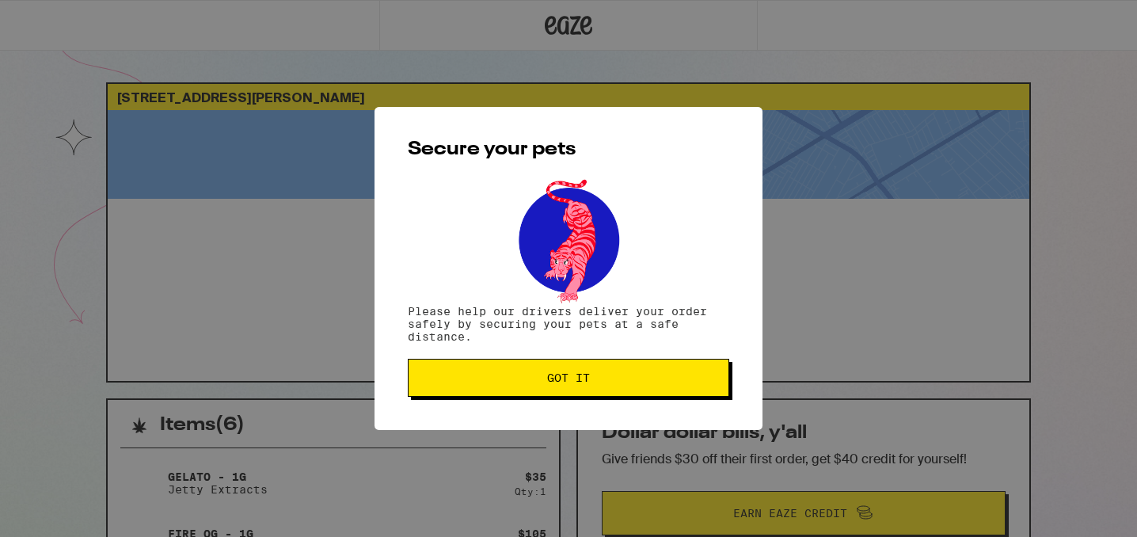
click at [471, 381] on span "Got it" at bounding box center [568, 377] width 295 height 11
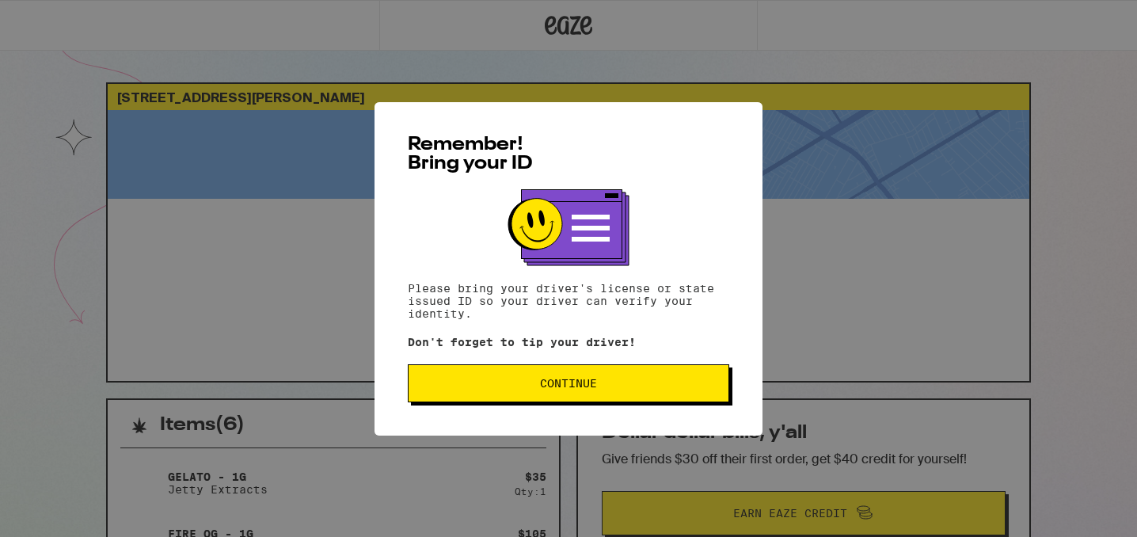
click at [524, 401] on button "Continue" at bounding box center [568, 383] width 321 height 38
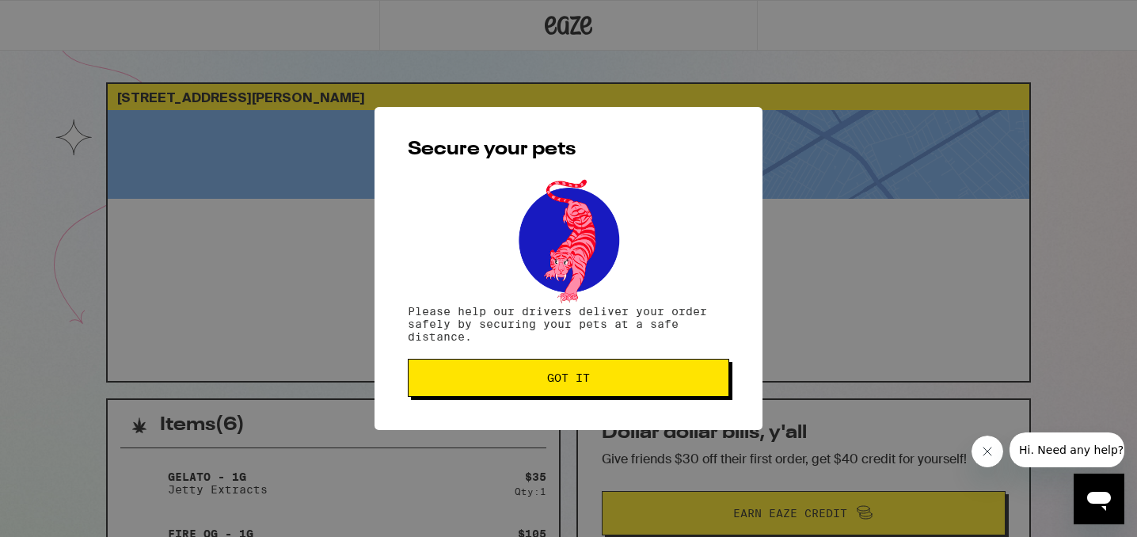
click at [524, 401] on div "Secure your pets Please help our drivers deliver your order safely by securing …" at bounding box center [568, 268] width 388 height 323
click at [526, 380] on span "Got it" at bounding box center [568, 377] width 295 height 11
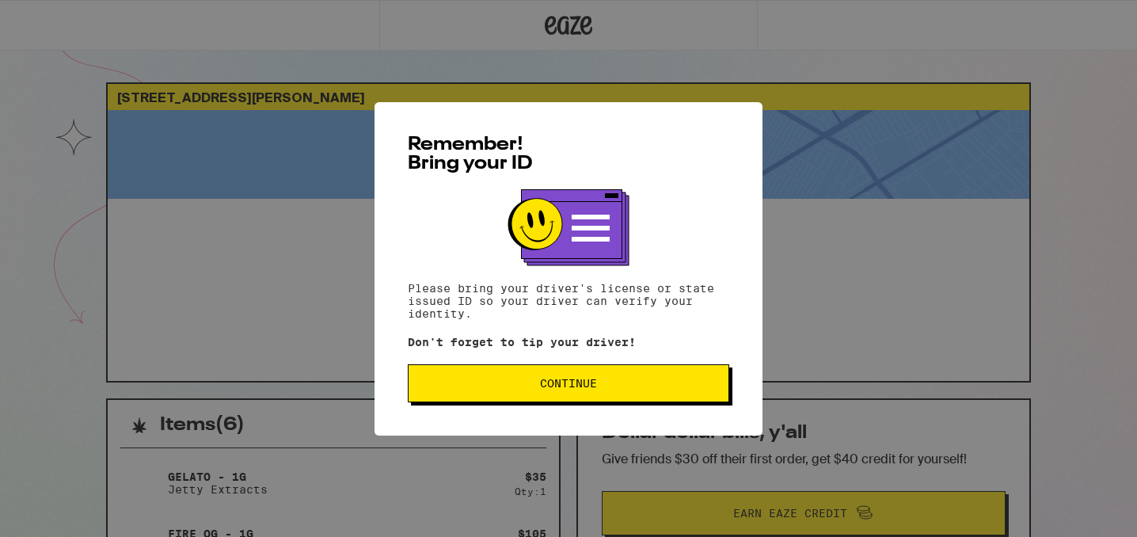
click at [550, 387] on span "Continue" at bounding box center [568, 383] width 57 height 11
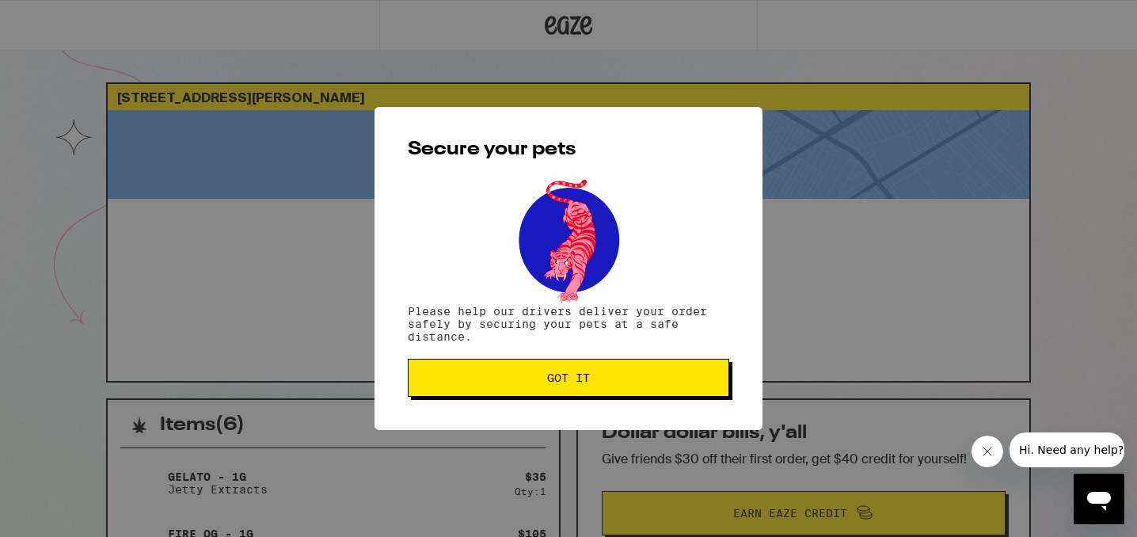
click at [550, 387] on button "Got it" at bounding box center [568, 378] width 321 height 38
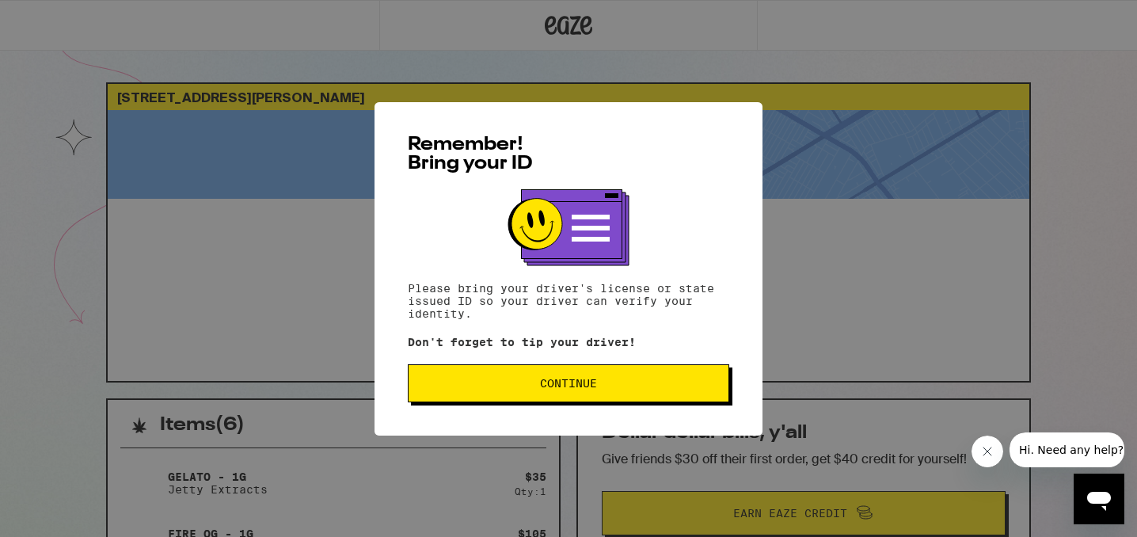
click at [454, 394] on button "Continue" at bounding box center [568, 383] width 321 height 38
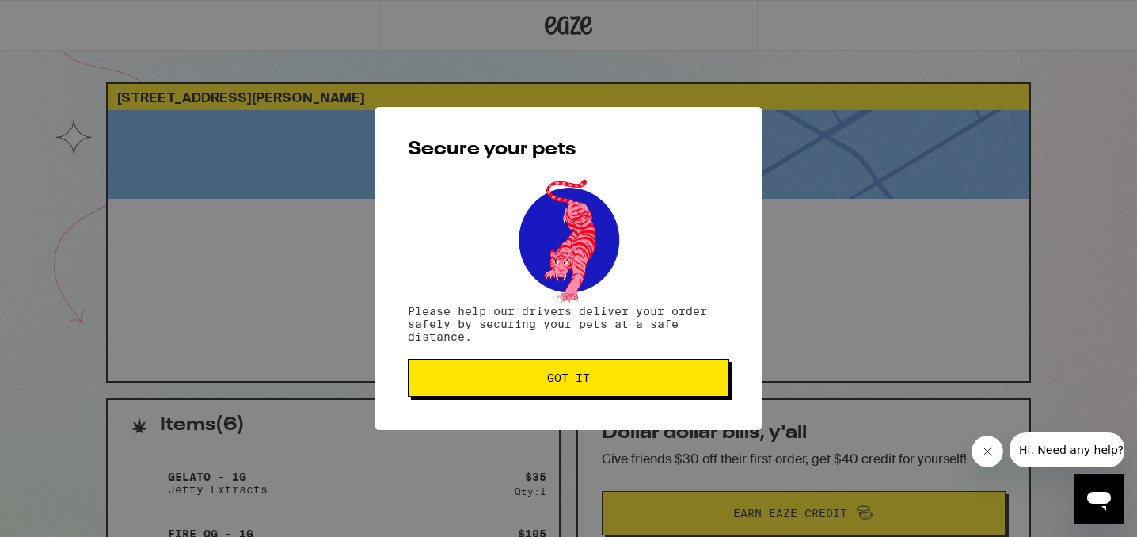
click at [454, 394] on button "Got it" at bounding box center [568, 378] width 321 height 38
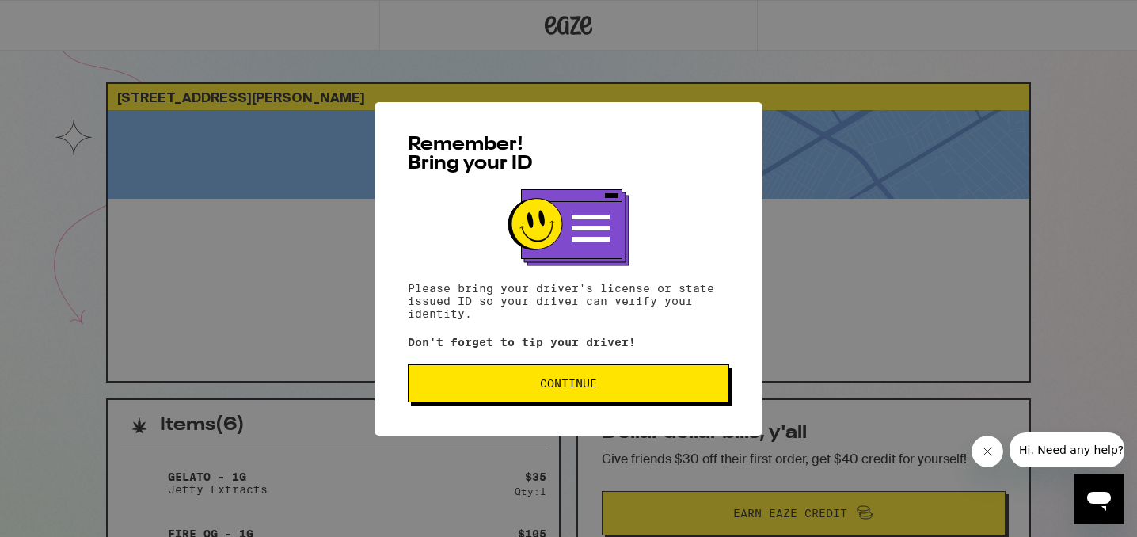
click at [526, 373] on button "Continue" at bounding box center [568, 383] width 321 height 38
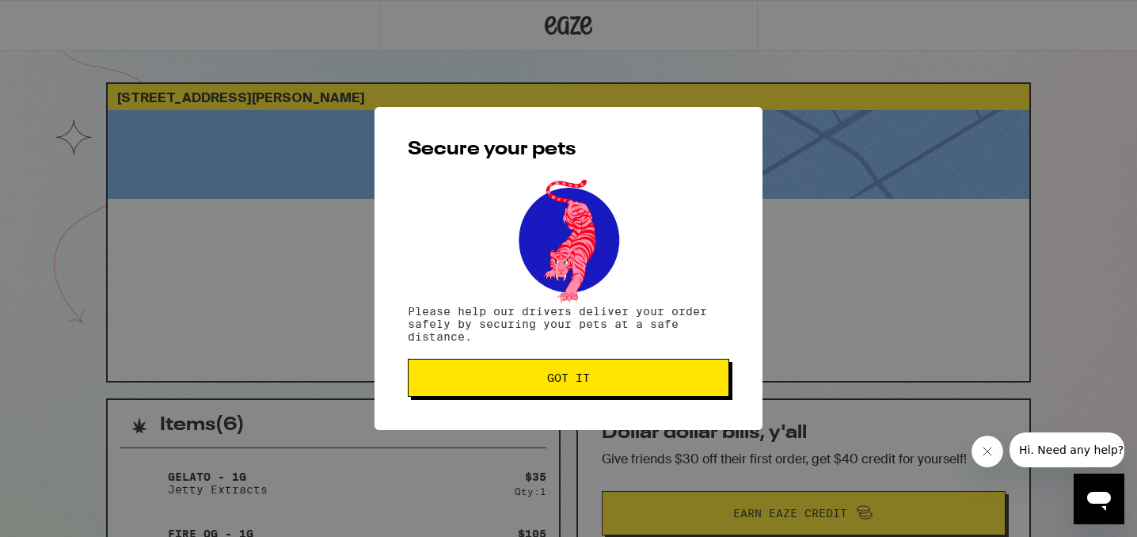
click at [526, 373] on button "Got it" at bounding box center [568, 378] width 321 height 38
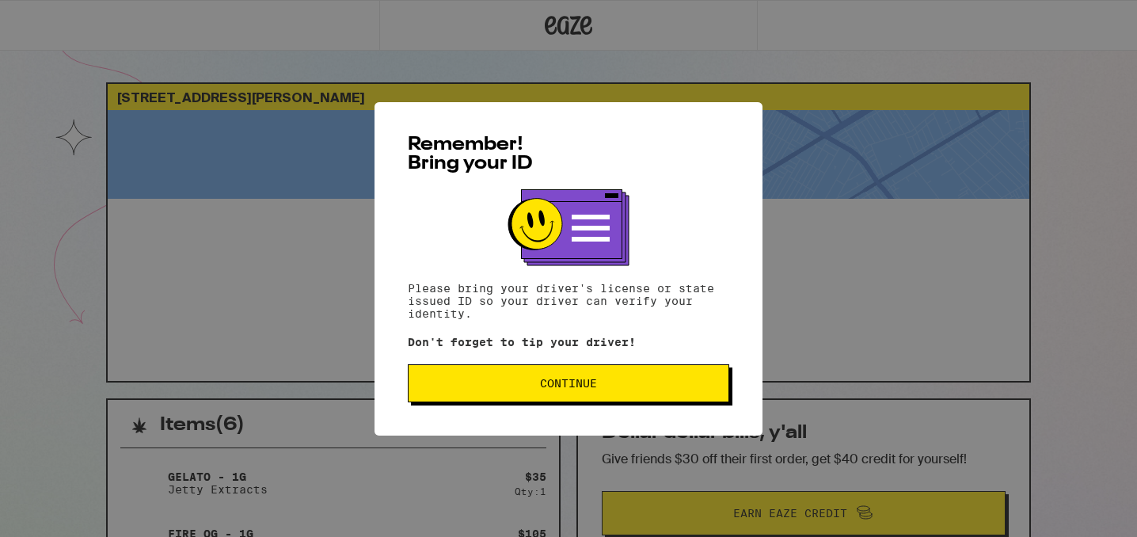
click at [574, 368] on button "Continue" at bounding box center [568, 383] width 321 height 38
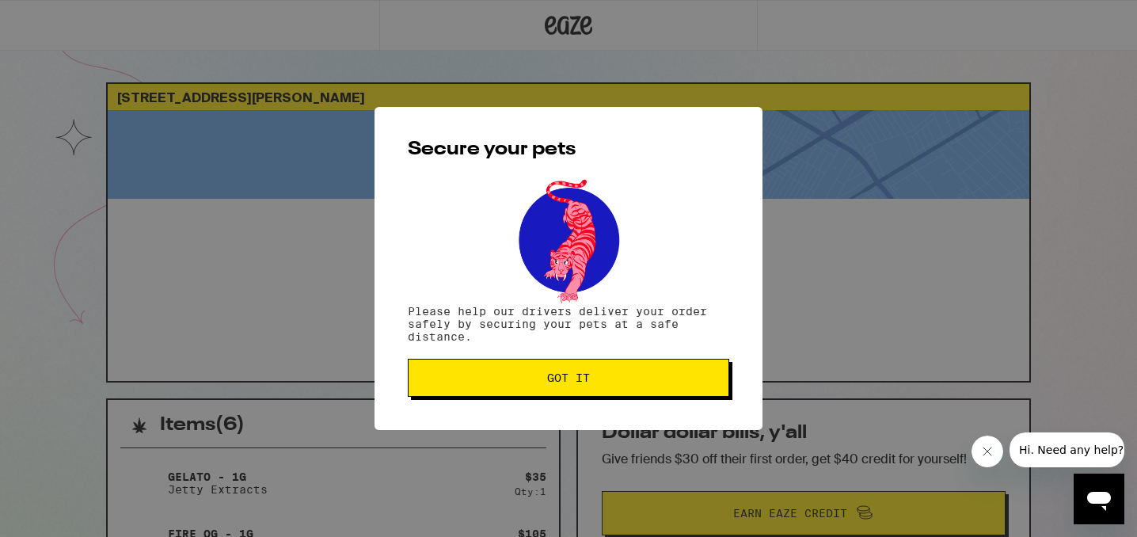
click at [574, 368] on button "Got it" at bounding box center [568, 378] width 321 height 38
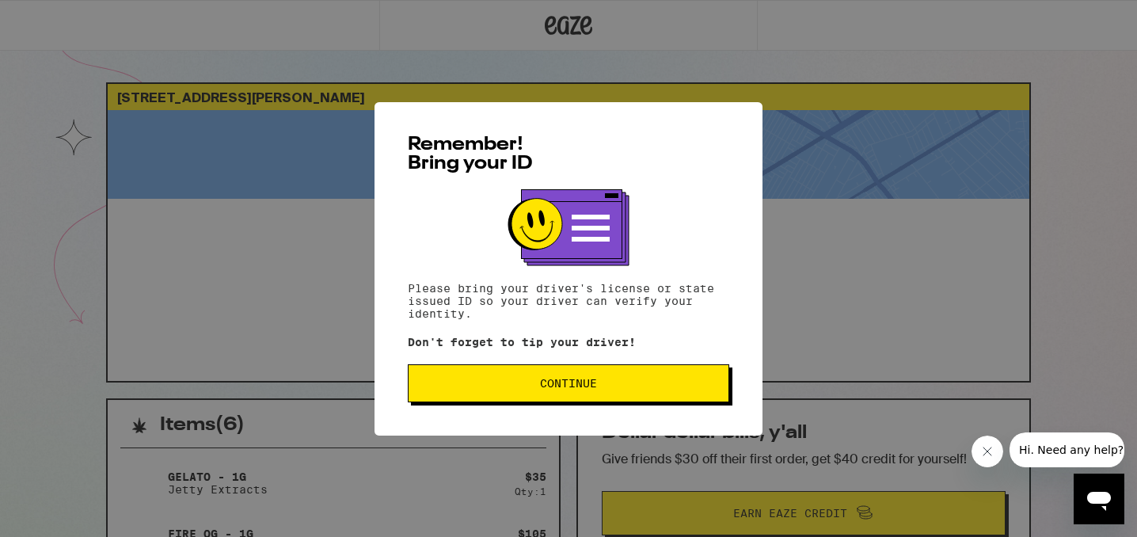
click at [566, 400] on button "Continue" at bounding box center [568, 383] width 321 height 38
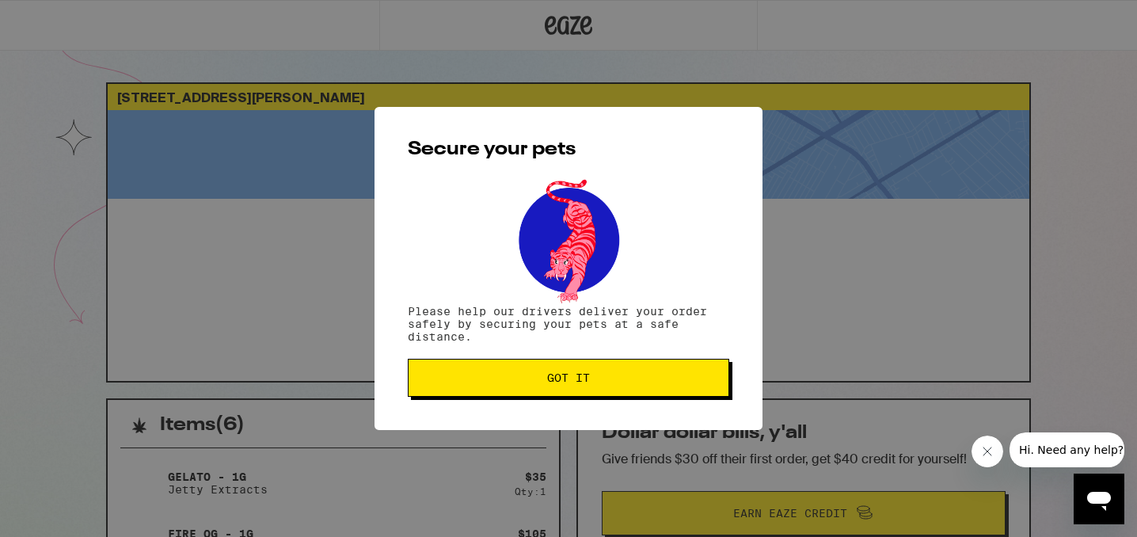
click at [566, 400] on div "Secure your pets Please help our drivers deliver your order safely by securing …" at bounding box center [568, 268] width 388 height 323
click at [568, 382] on span "Got it" at bounding box center [568, 377] width 43 height 11
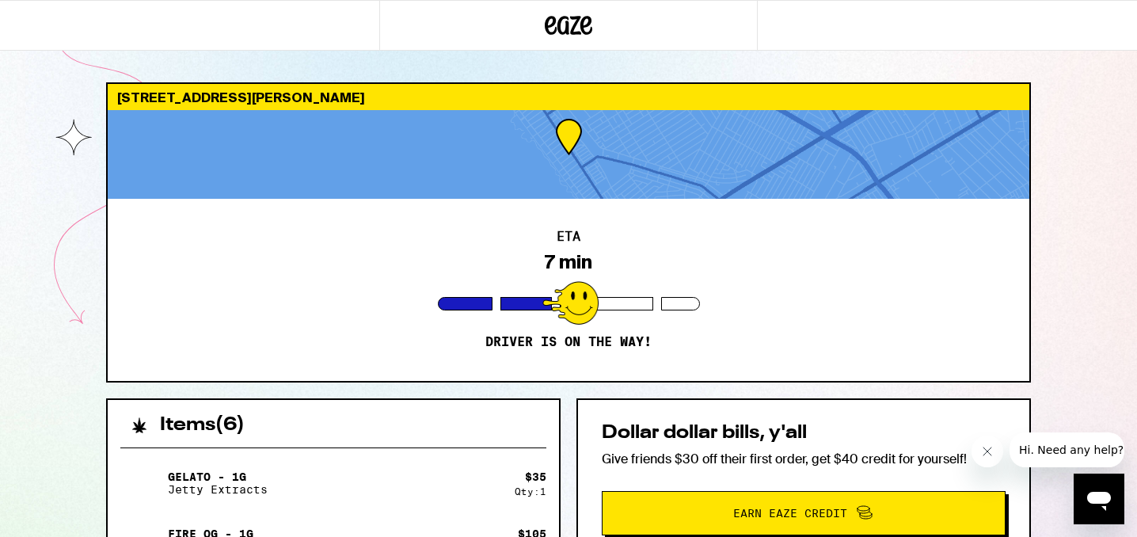
click at [1053, 301] on div "[STREET_ADDRESS][PERSON_NAME] ETA 7 min Driver is on the way! Items ( 6 ) Gelat…" at bounding box center [568, 458] width 1137 height 916
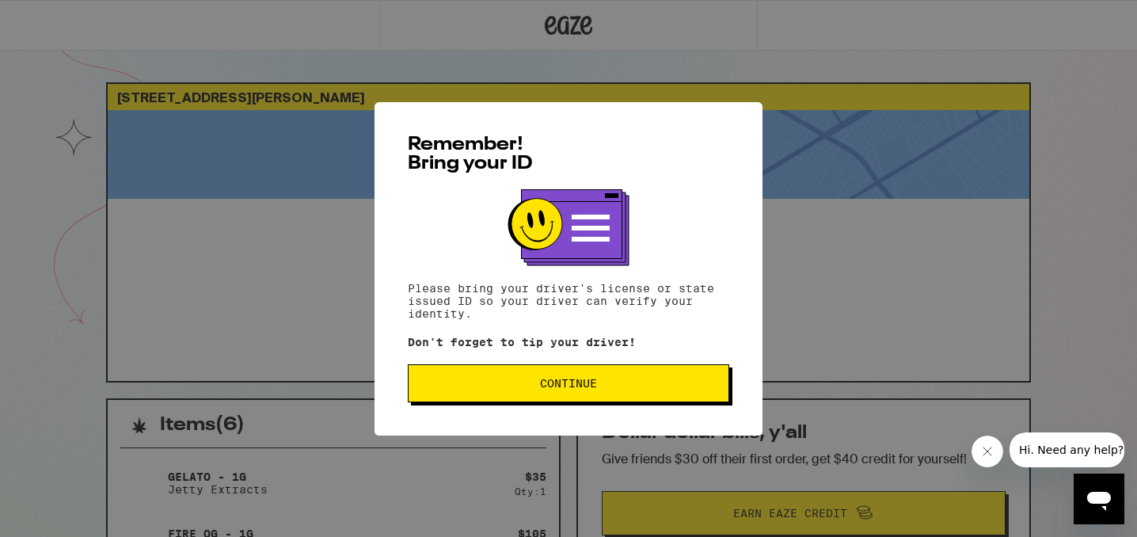
click at [607, 370] on button "Continue" at bounding box center [568, 383] width 321 height 38
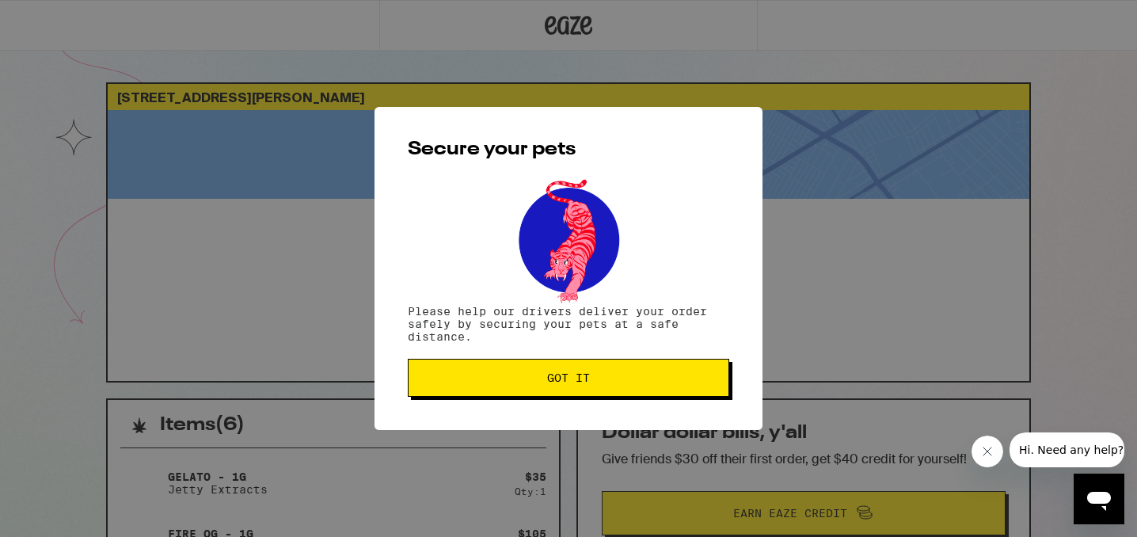
click at [610, 367] on button "Got it" at bounding box center [568, 378] width 321 height 38
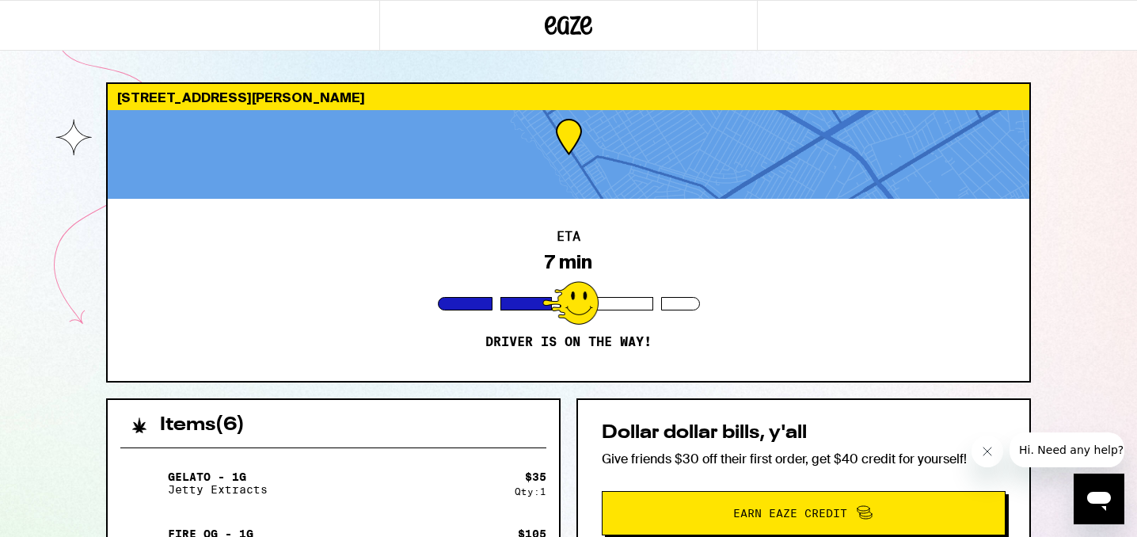
click at [985, 449] on icon "Close message from company" at bounding box center [987, 451] width 13 height 13
drag, startPoint x: 1089, startPoint y: 330, endPoint x: 1087, endPoint y: 221, distance: 109.3
click at [1086, 222] on div "[STREET_ADDRESS][PERSON_NAME] ETA 7 min Driver is on the way! Items ( 6 ) Gelat…" at bounding box center [568, 458] width 1137 height 916
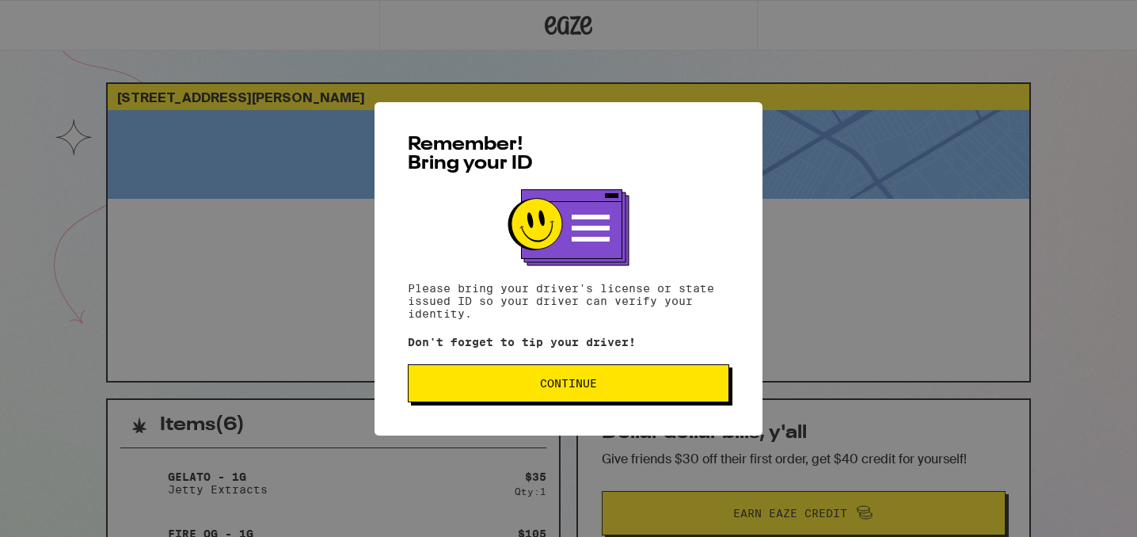
click at [557, 402] on button "Continue" at bounding box center [568, 383] width 321 height 38
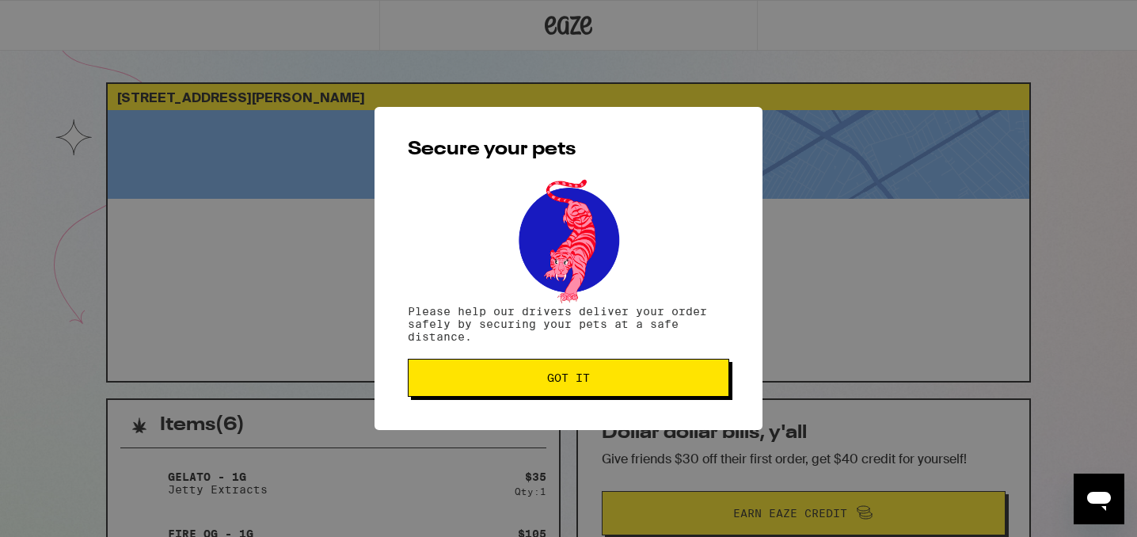
click at [557, 402] on div "Secure your pets Please help our drivers deliver your order safely by securing …" at bounding box center [568, 268] width 388 height 323
click at [557, 393] on button "Got it" at bounding box center [568, 378] width 321 height 38
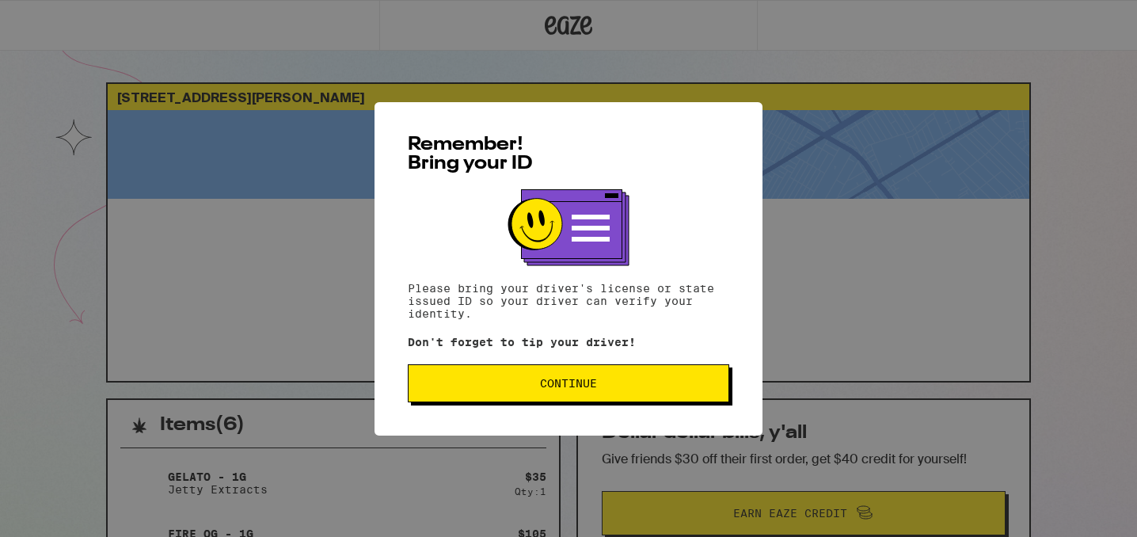
click at [477, 375] on button "Continue" at bounding box center [568, 383] width 321 height 38
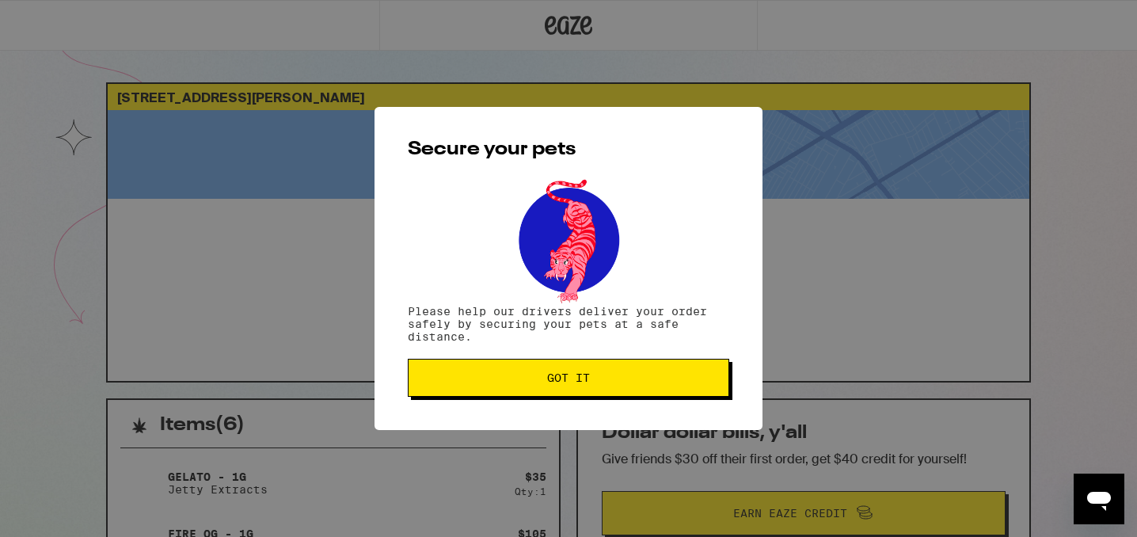
click at [477, 374] on span "Got it" at bounding box center [568, 377] width 295 height 11
